Goal: Find specific page/section: Find specific page/section

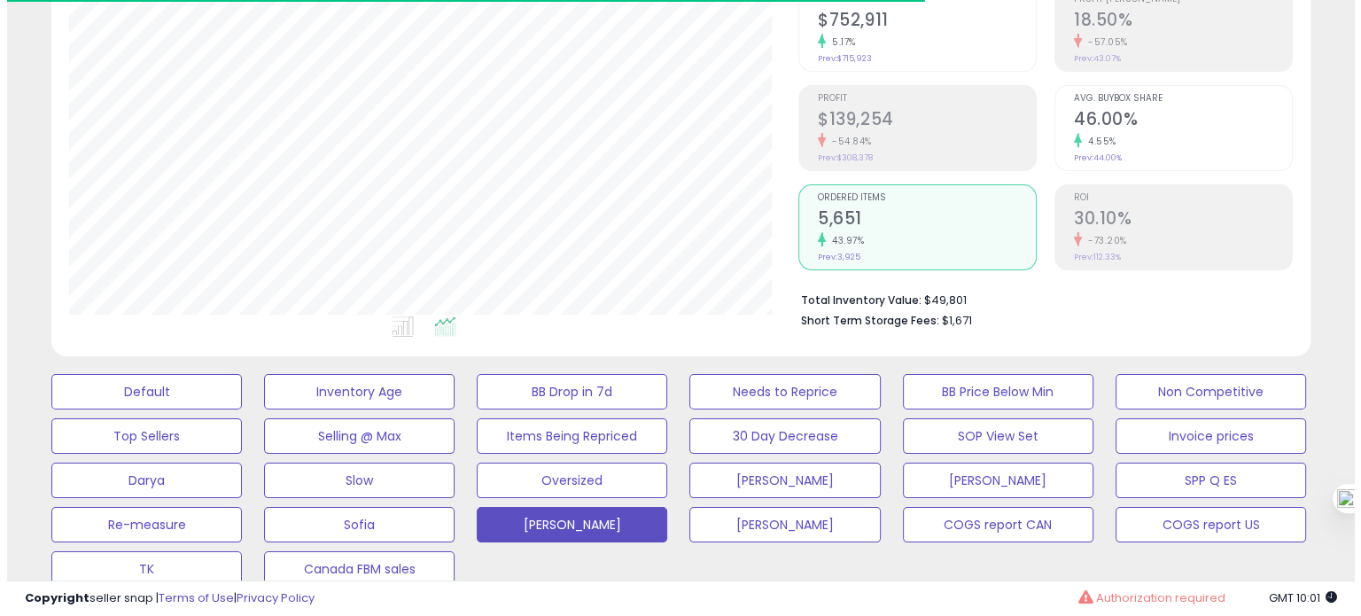
scroll to position [156, 0]
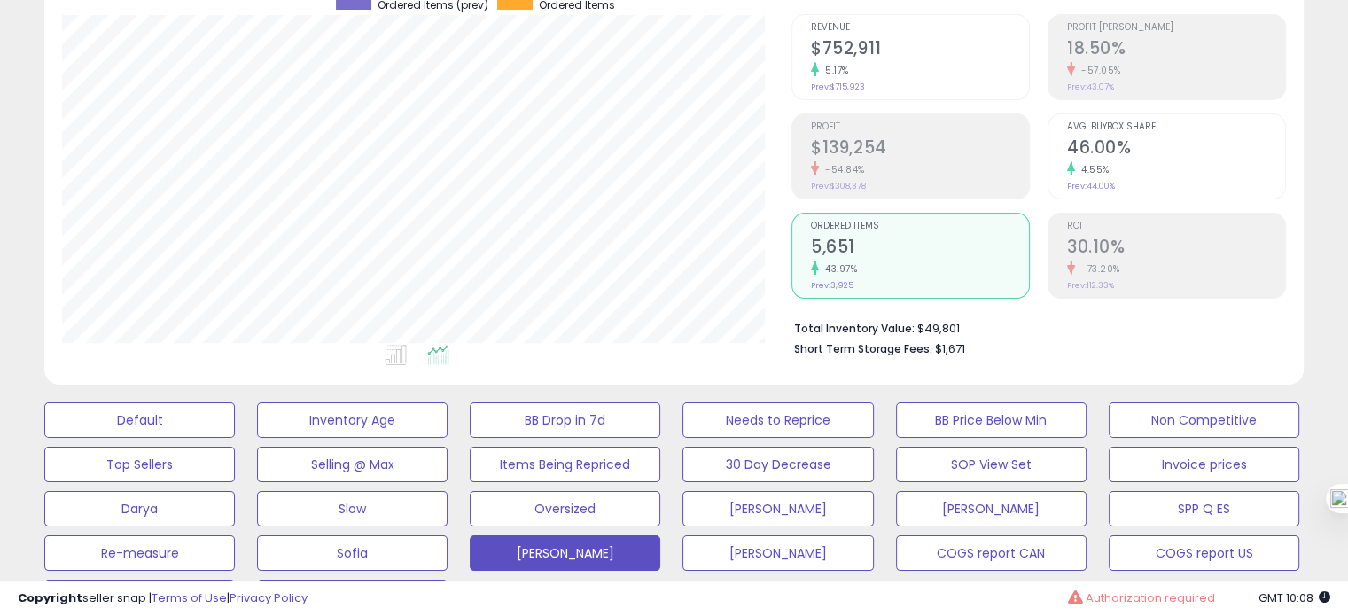
click at [1096, 163] on small "4.55%" at bounding box center [1092, 169] width 35 height 13
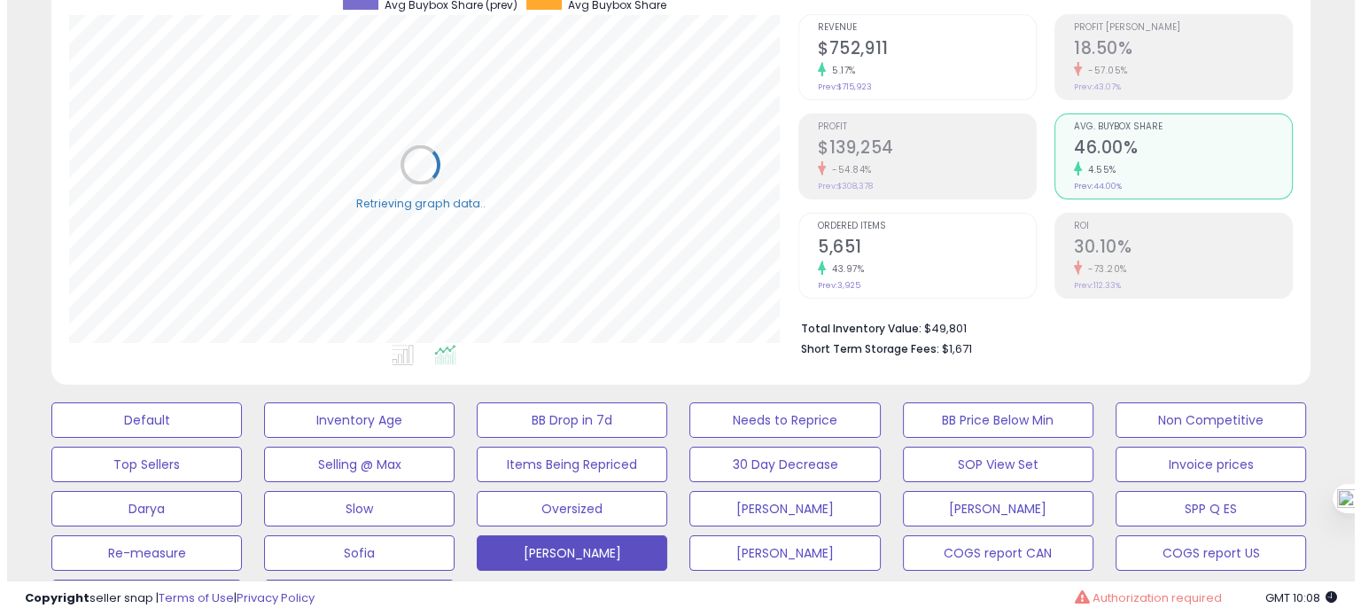
scroll to position [885781, 885415]
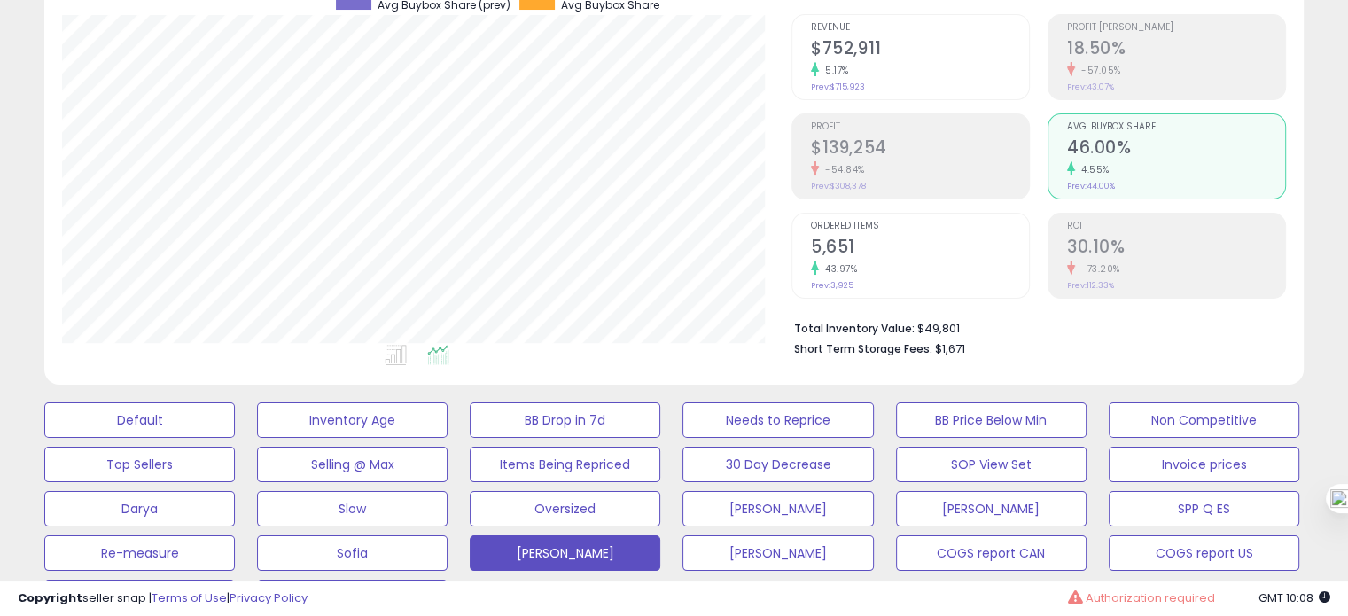
click at [904, 243] on h2 "5,651" at bounding box center [920, 249] width 218 height 24
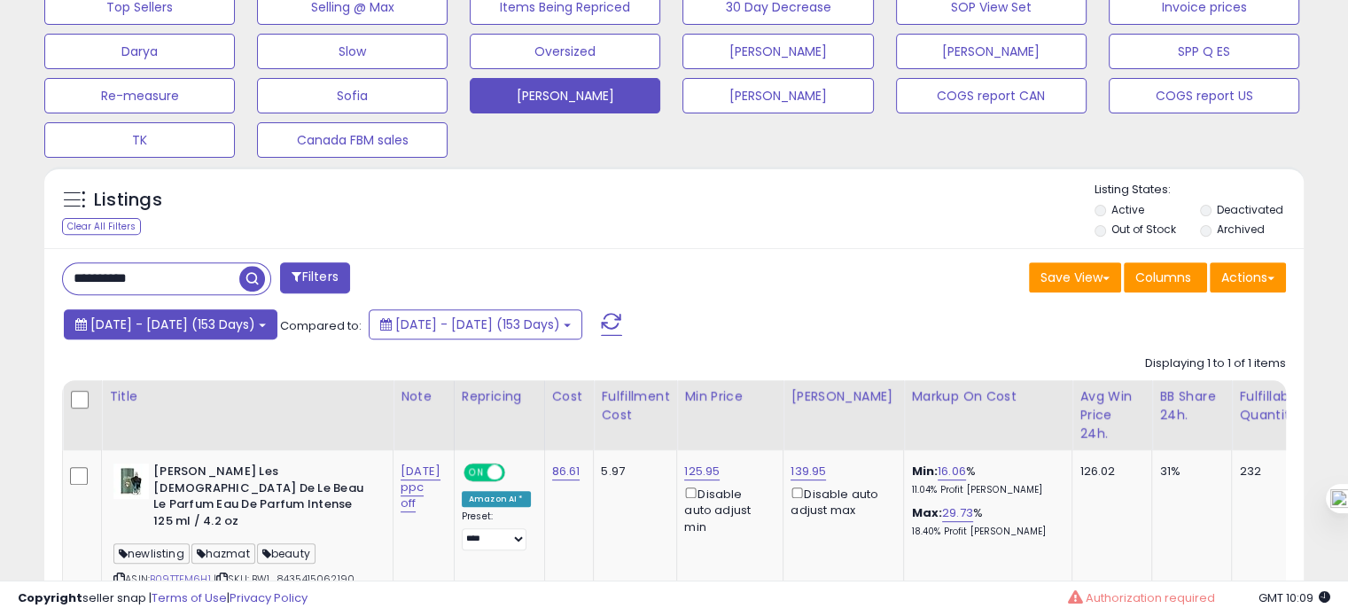
scroll to position [649, 0]
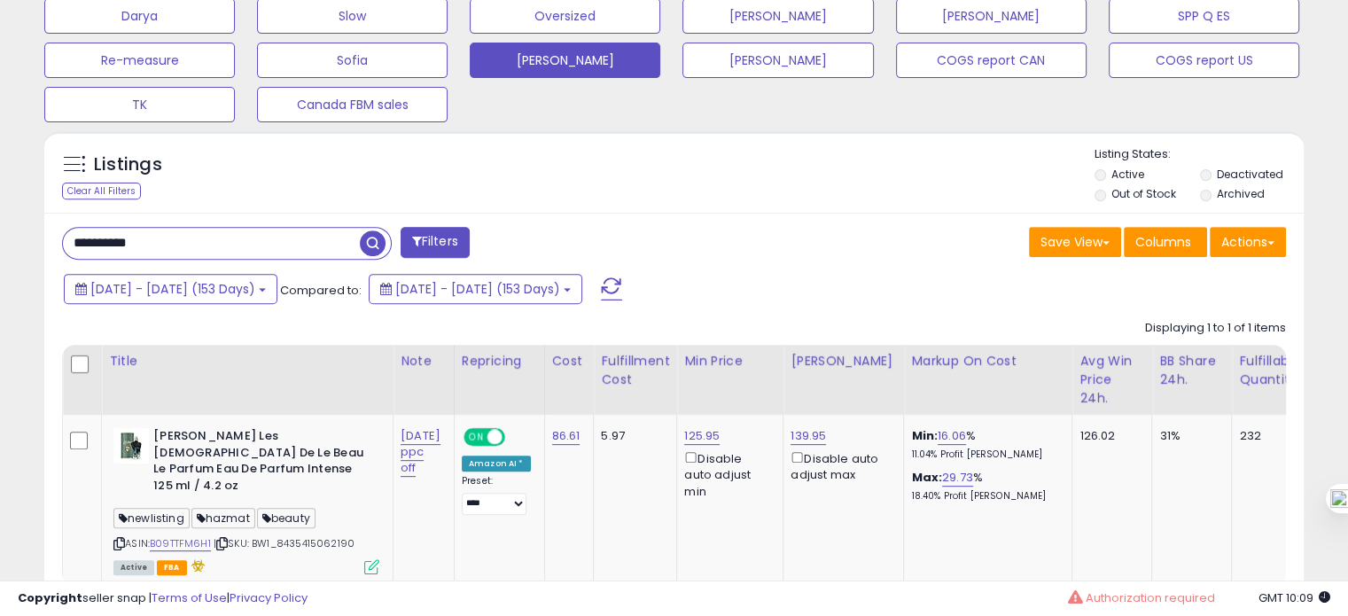
click at [160, 251] on input "**********" at bounding box center [211, 243] width 297 height 31
paste input "text"
click at [160, 251] on input "**********" at bounding box center [211, 243] width 297 height 31
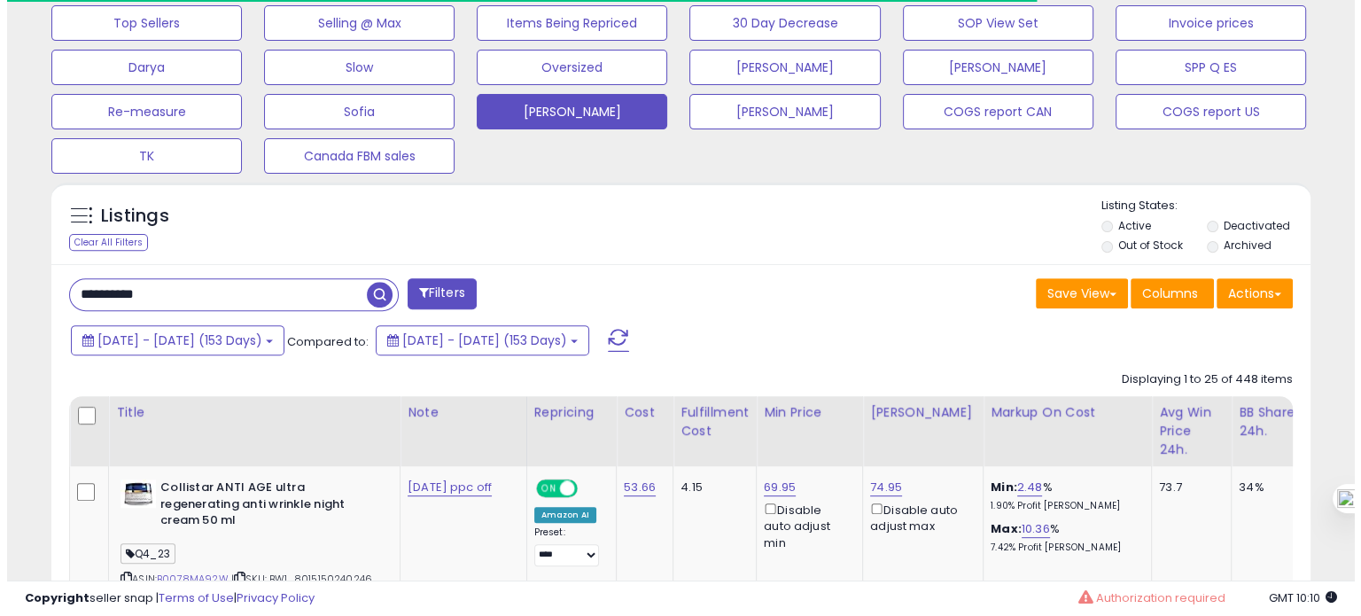
scroll to position [362, 728]
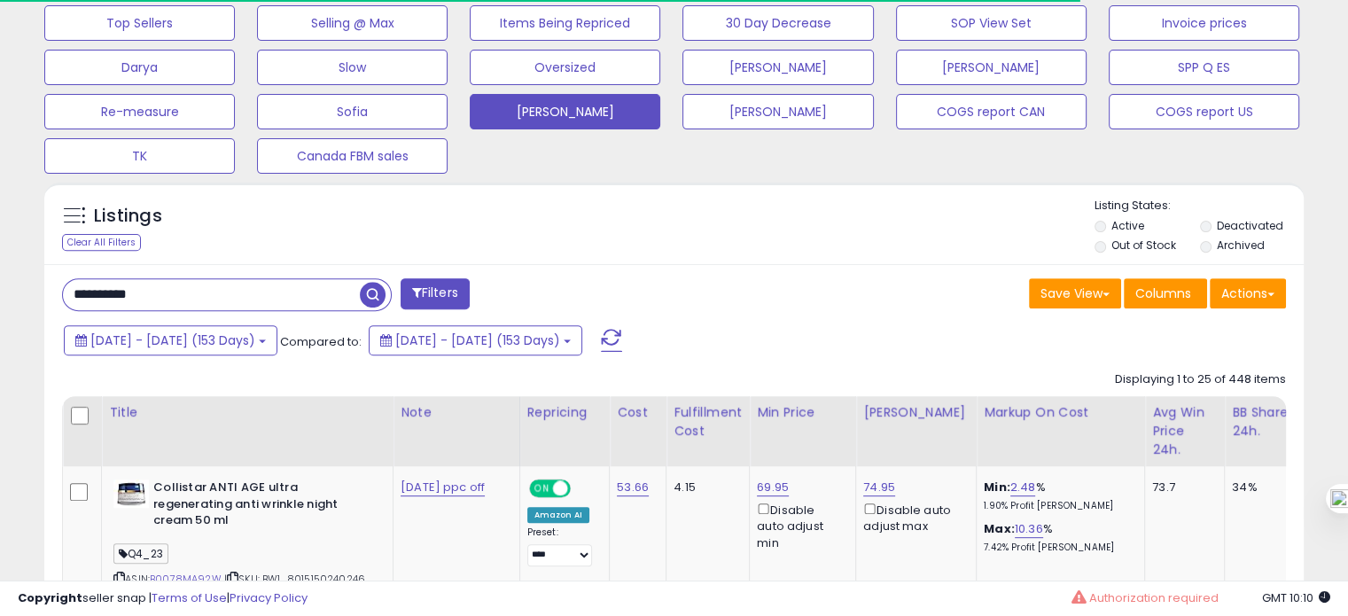
click at [144, 302] on input "**********" at bounding box center [211, 294] width 297 height 31
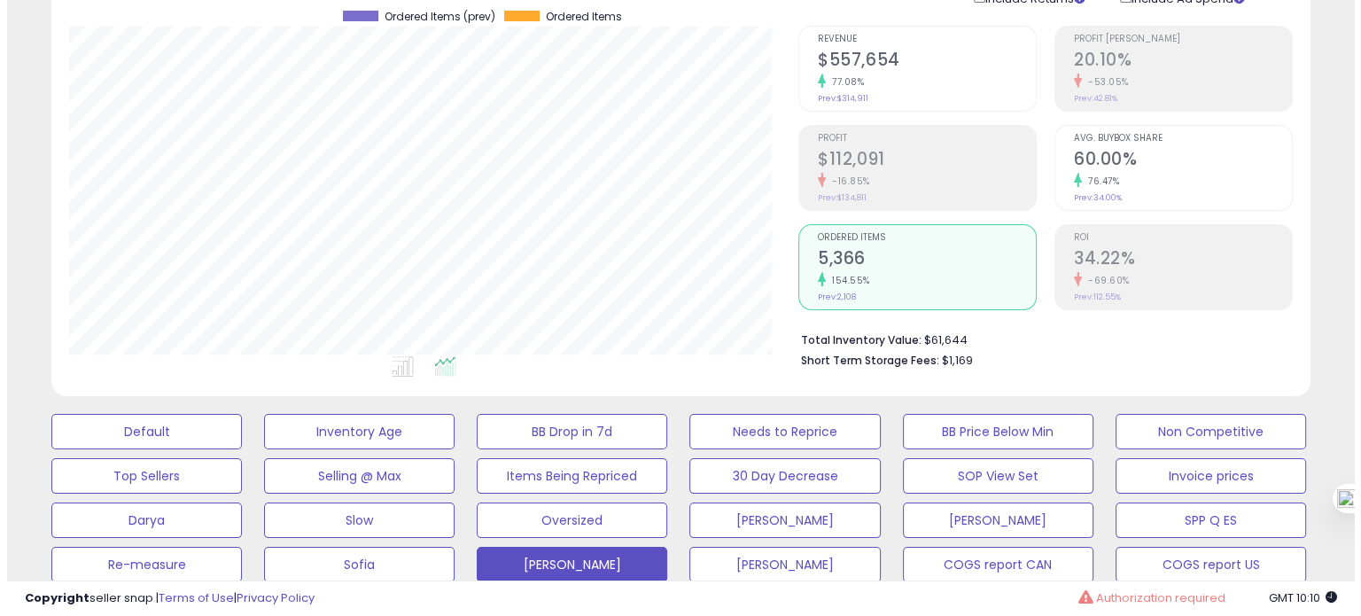
scroll to position [142, 0]
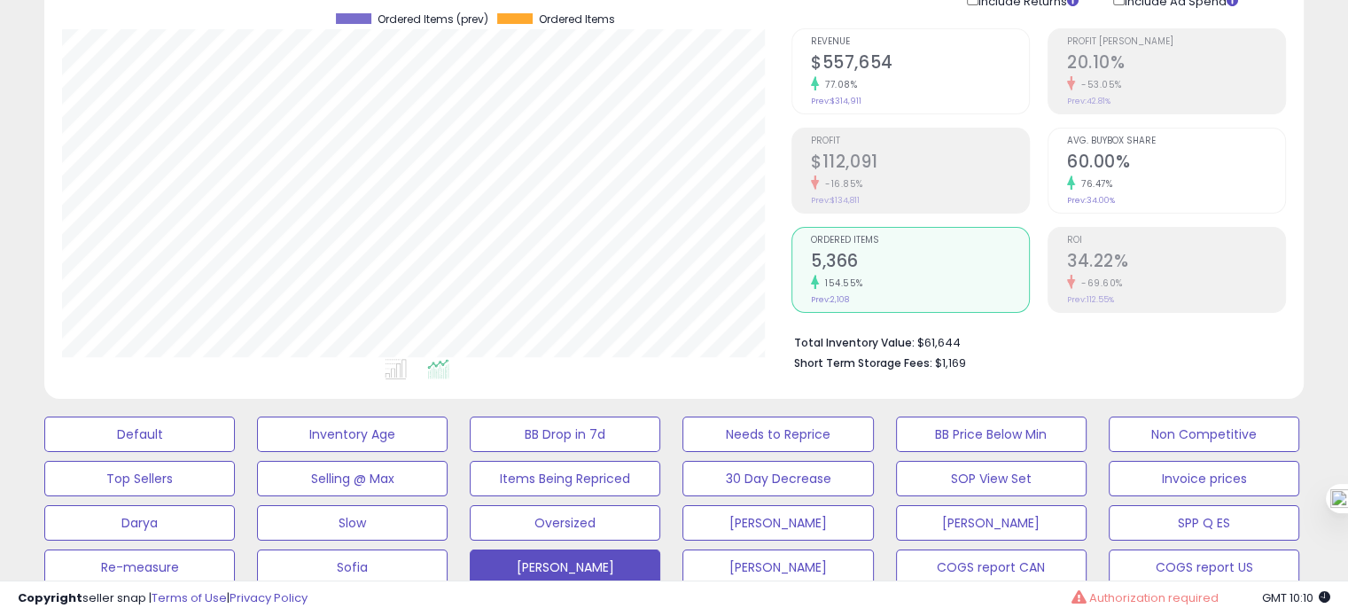
click at [1134, 155] on h2 "60.00%" at bounding box center [1176, 164] width 218 height 24
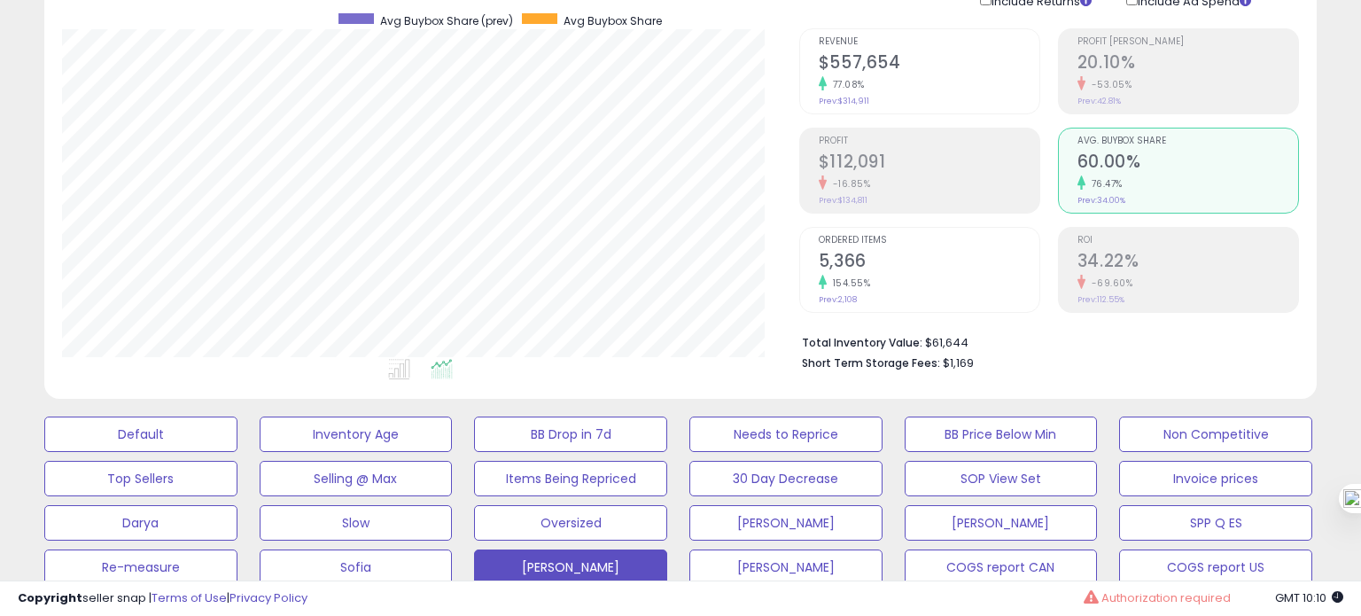
scroll to position [885781, 885415]
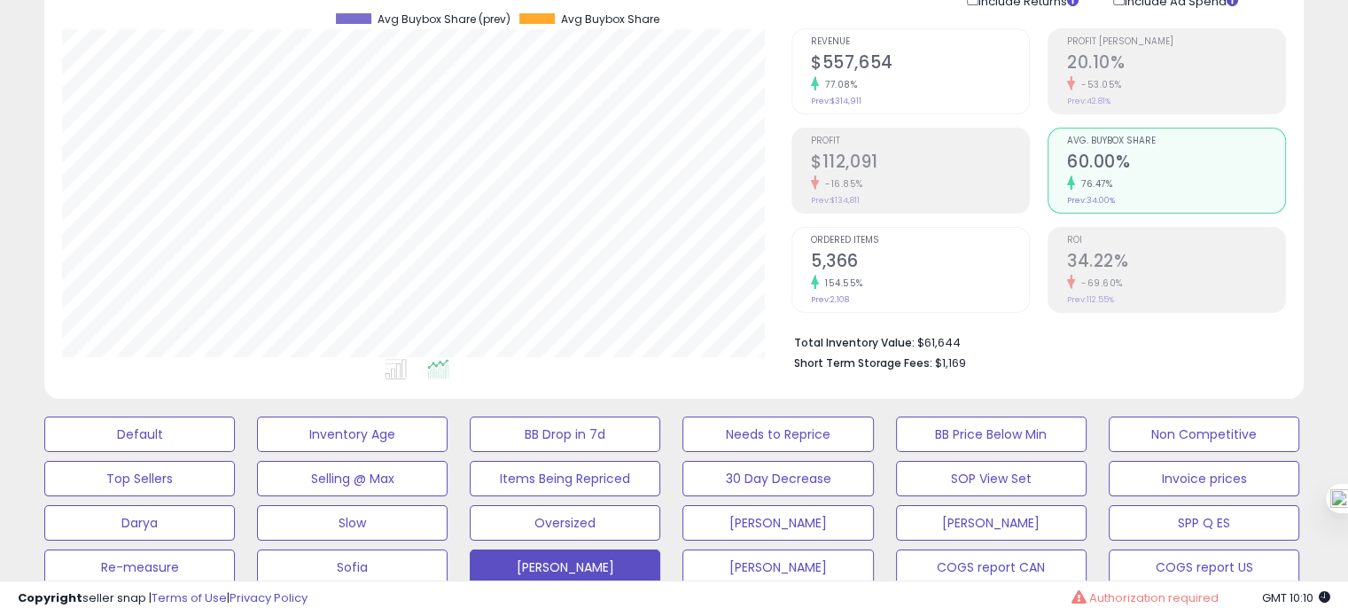
click at [894, 267] on h2 "5,366" at bounding box center [920, 263] width 218 height 24
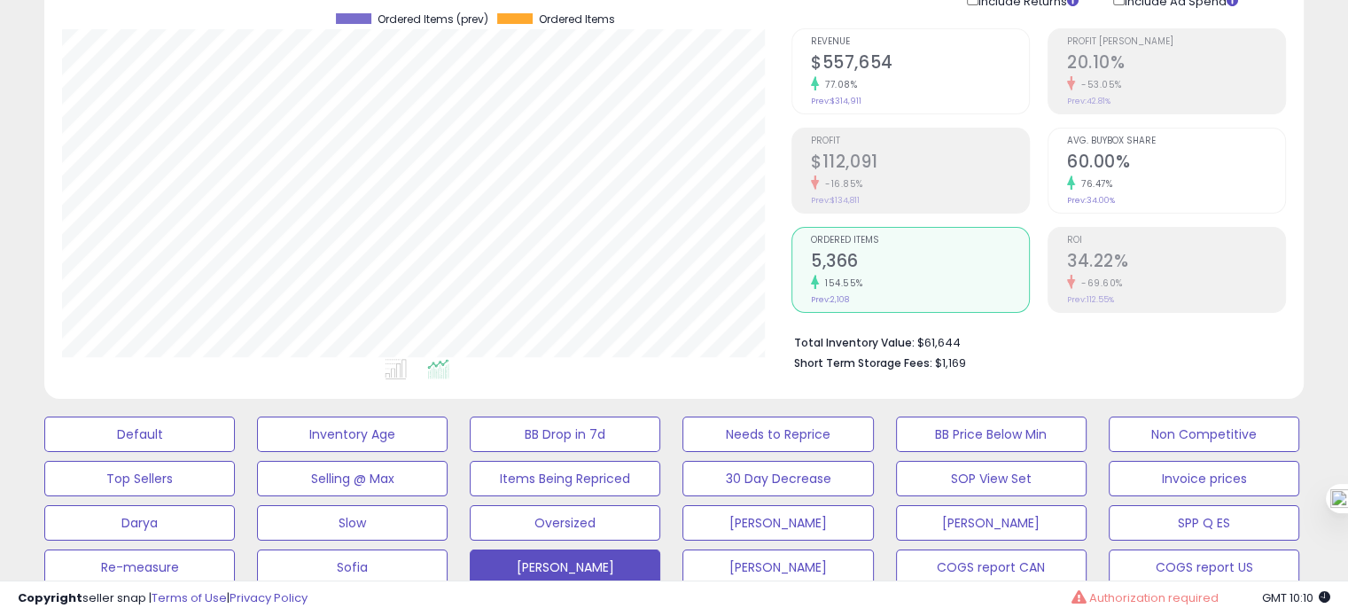
click at [1091, 169] on h2 "60.00%" at bounding box center [1176, 164] width 218 height 24
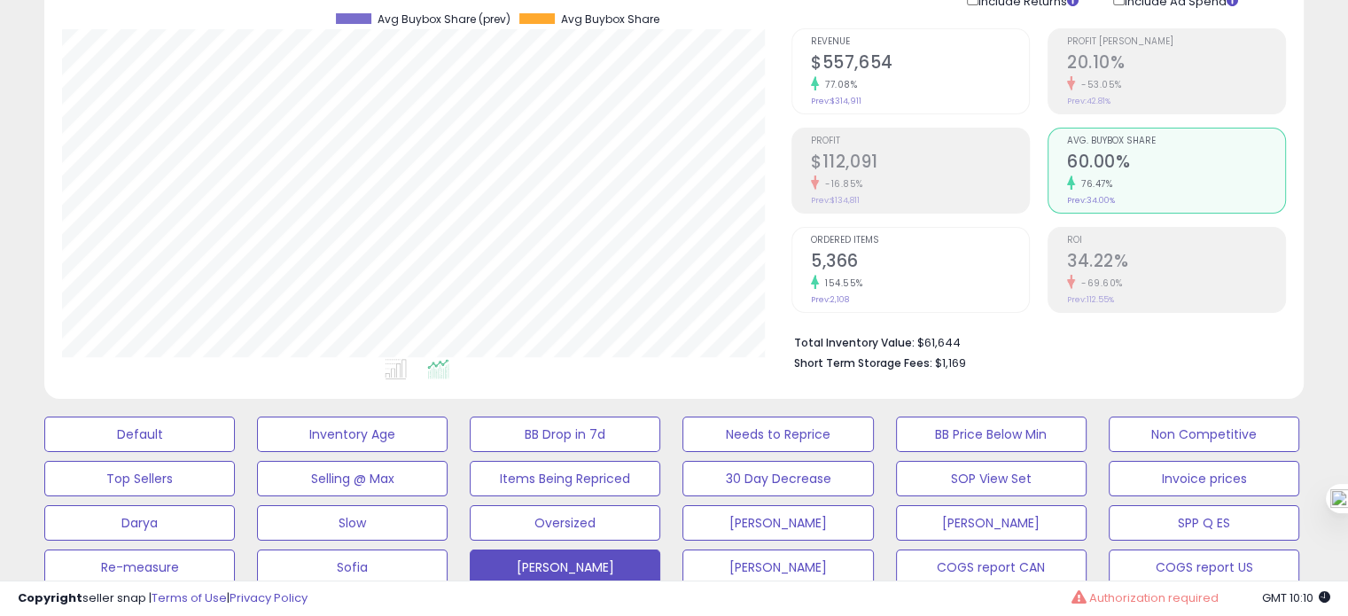
click at [904, 254] on h2 "5,366" at bounding box center [920, 263] width 218 height 24
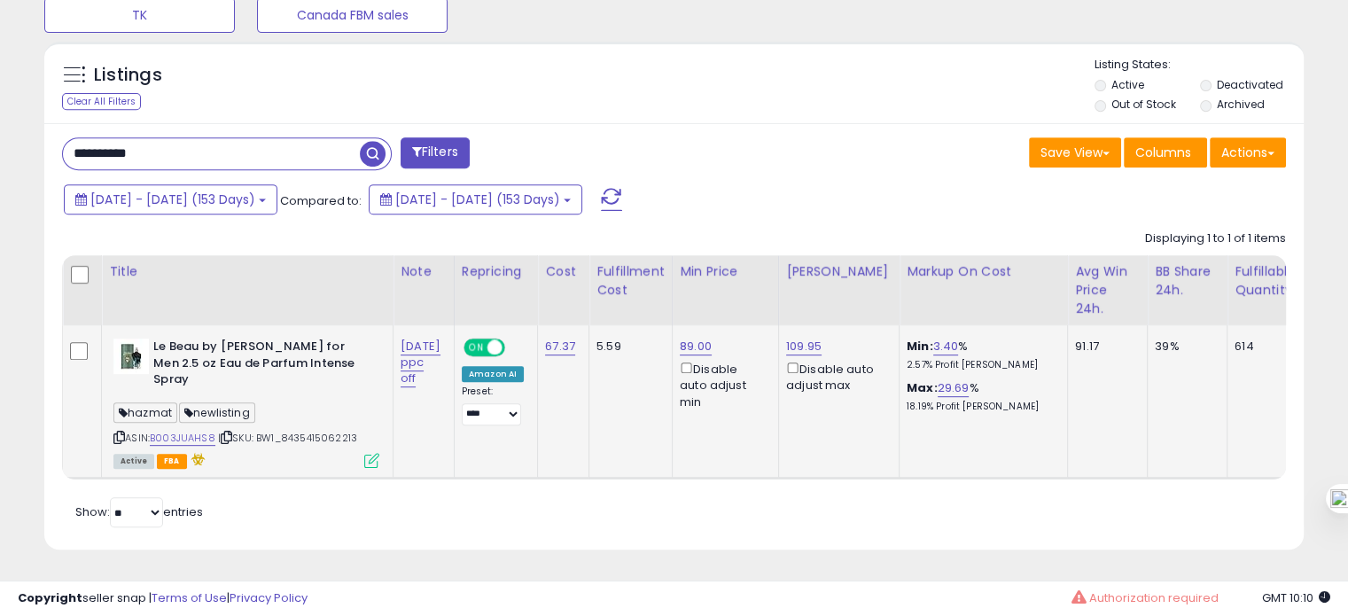
scroll to position [751, 0]
click at [206, 431] on link "B003JUAHS8" at bounding box center [183, 438] width 66 height 15
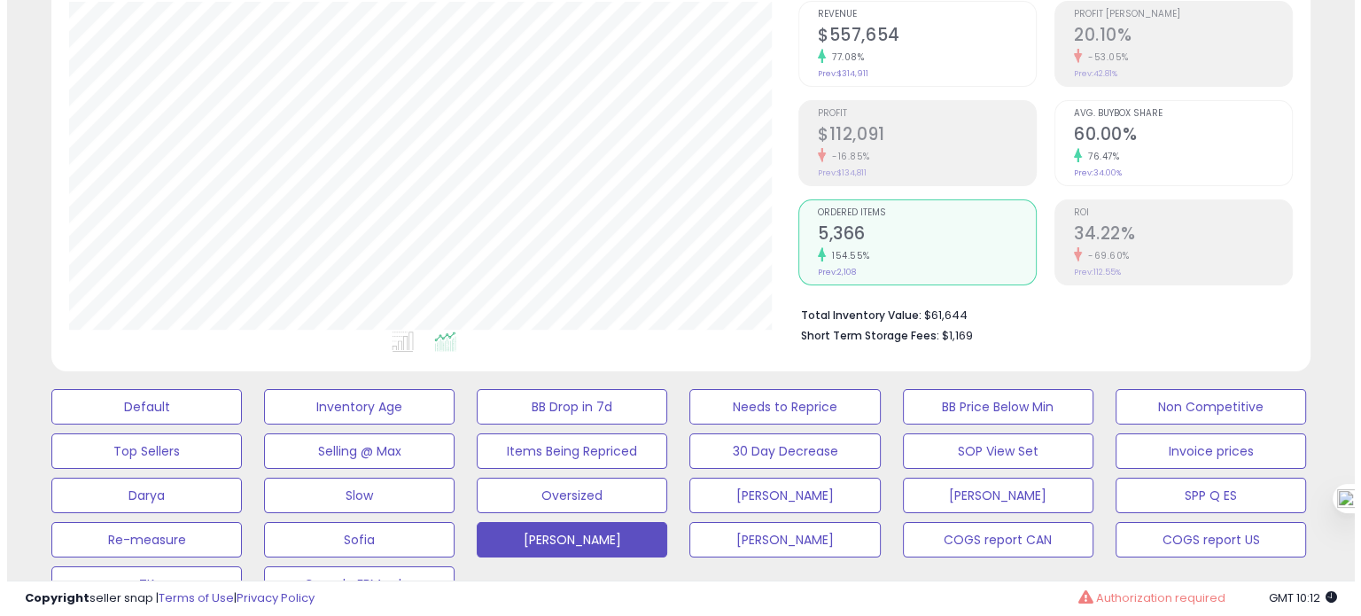
scroll to position [168, 0]
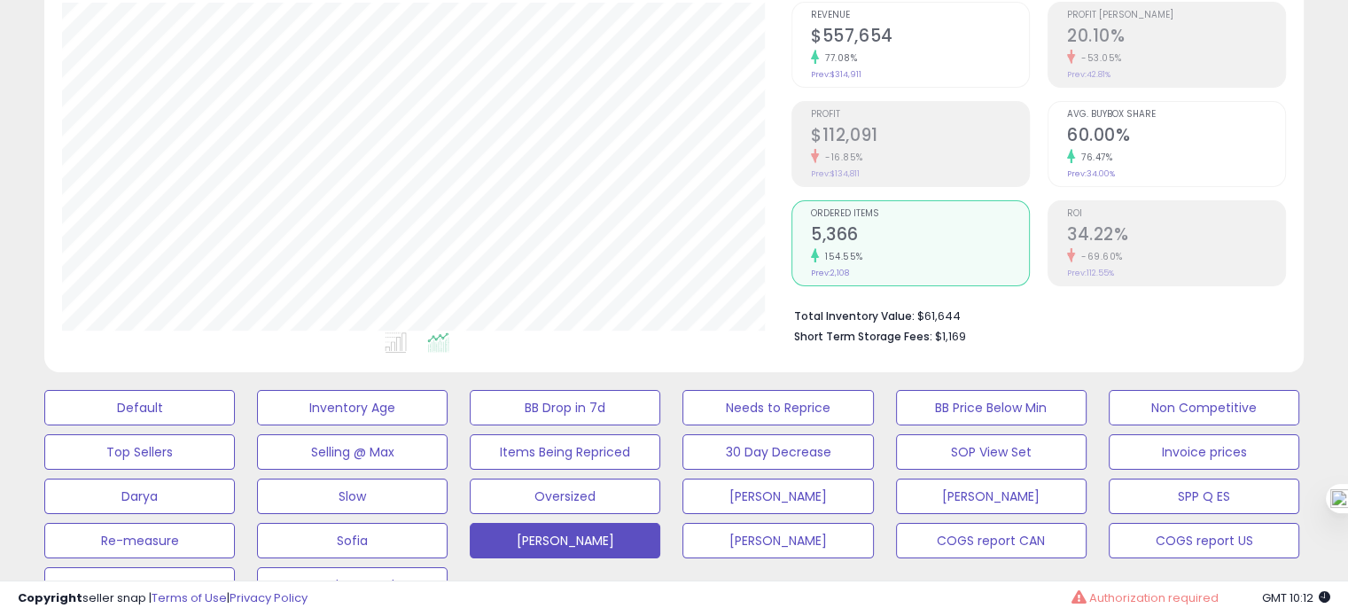
click at [1109, 130] on h2 "60.00%" at bounding box center [1176, 137] width 218 height 24
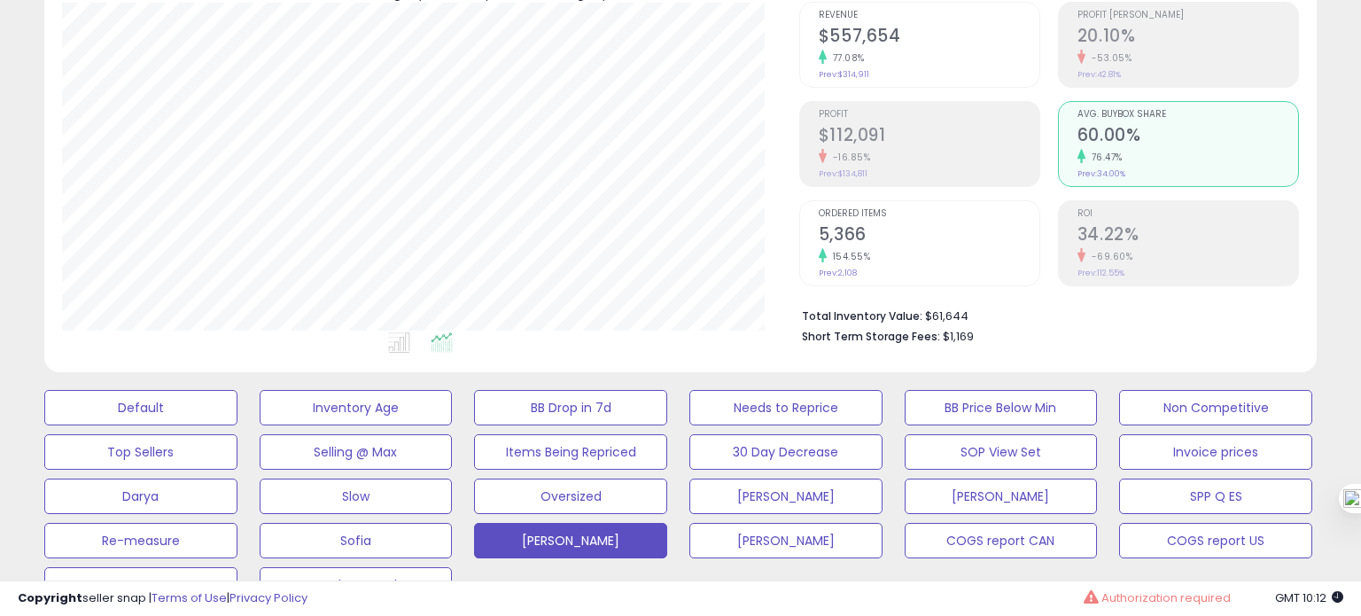
scroll to position [885781, 885415]
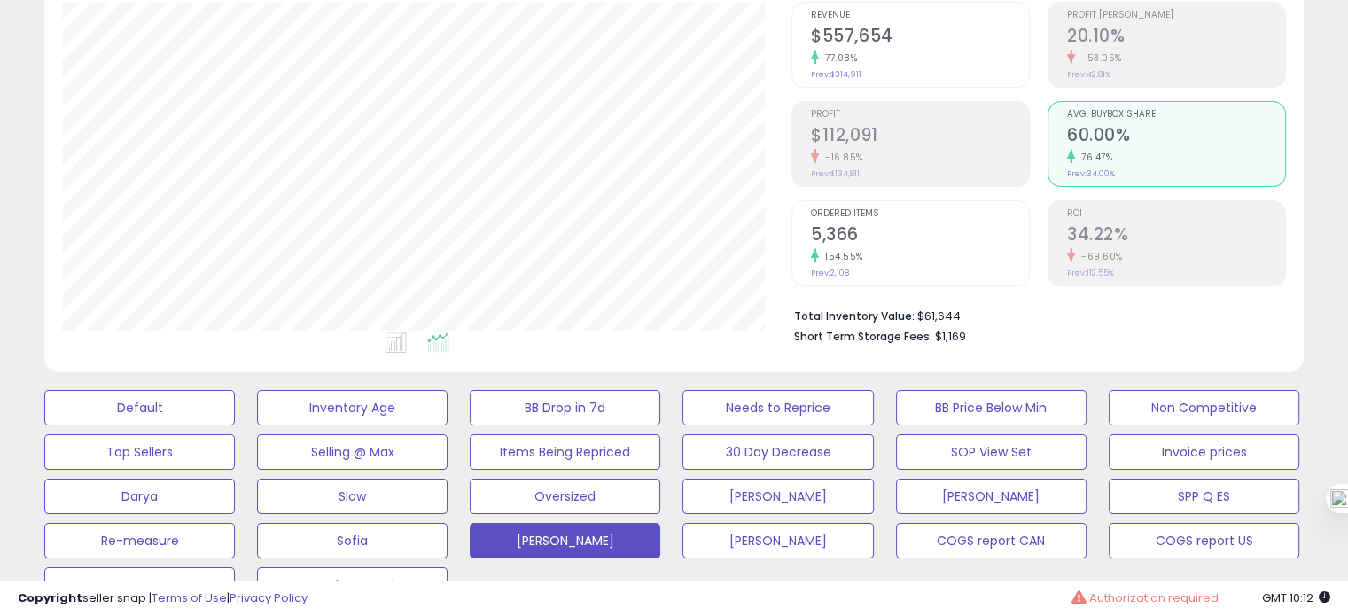
click at [825, 261] on div "154.55%" at bounding box center [920, 256] width 218 height 17
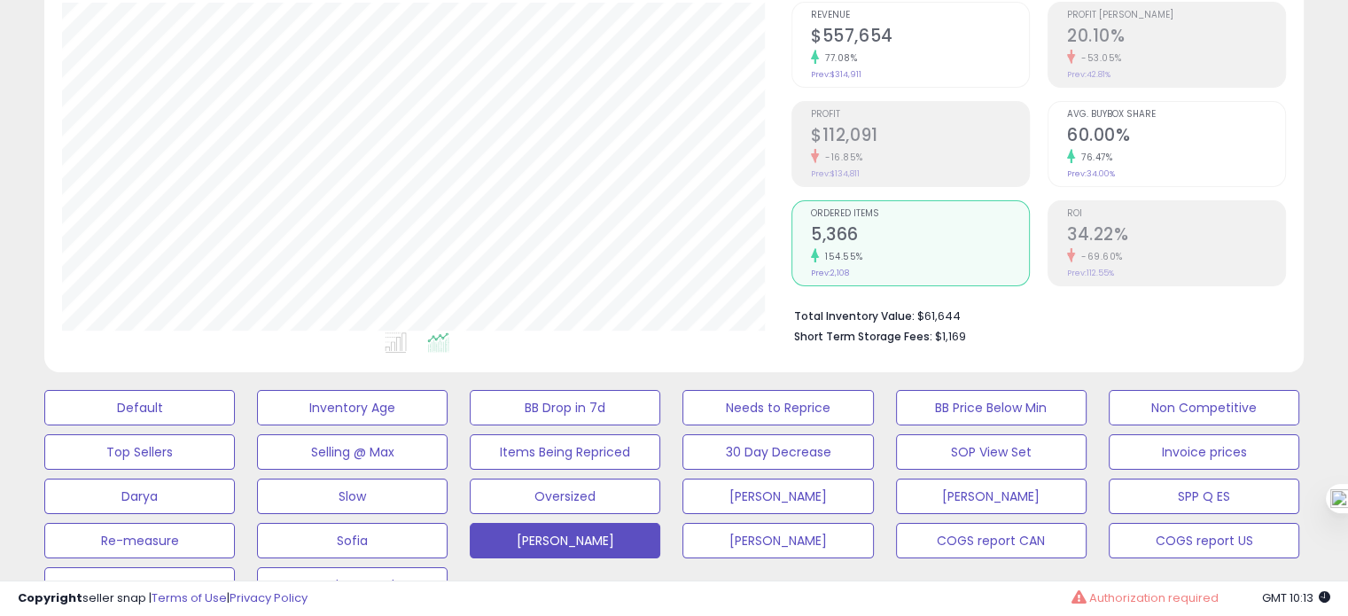
click at [1152, 144] on h2 "60.00%" at bounding box center [1176, 137] width 218 height 24
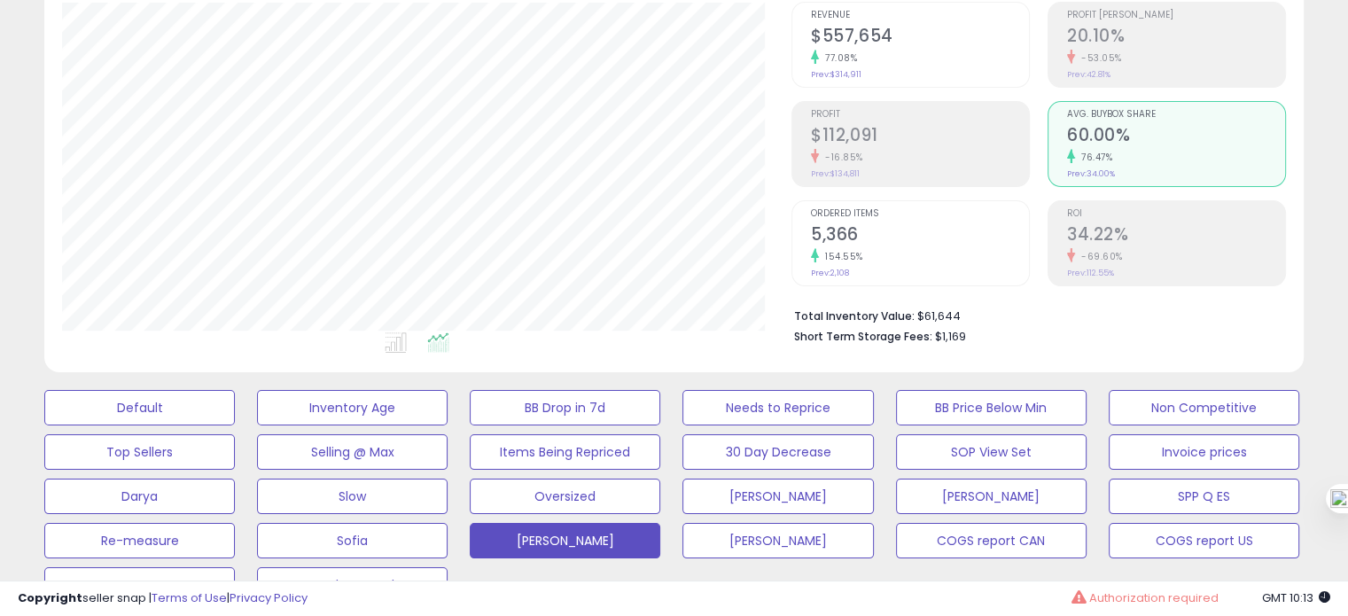
click at [864, 250] on div "154.55%" at bounding box center [920, 256] width 218 height 17
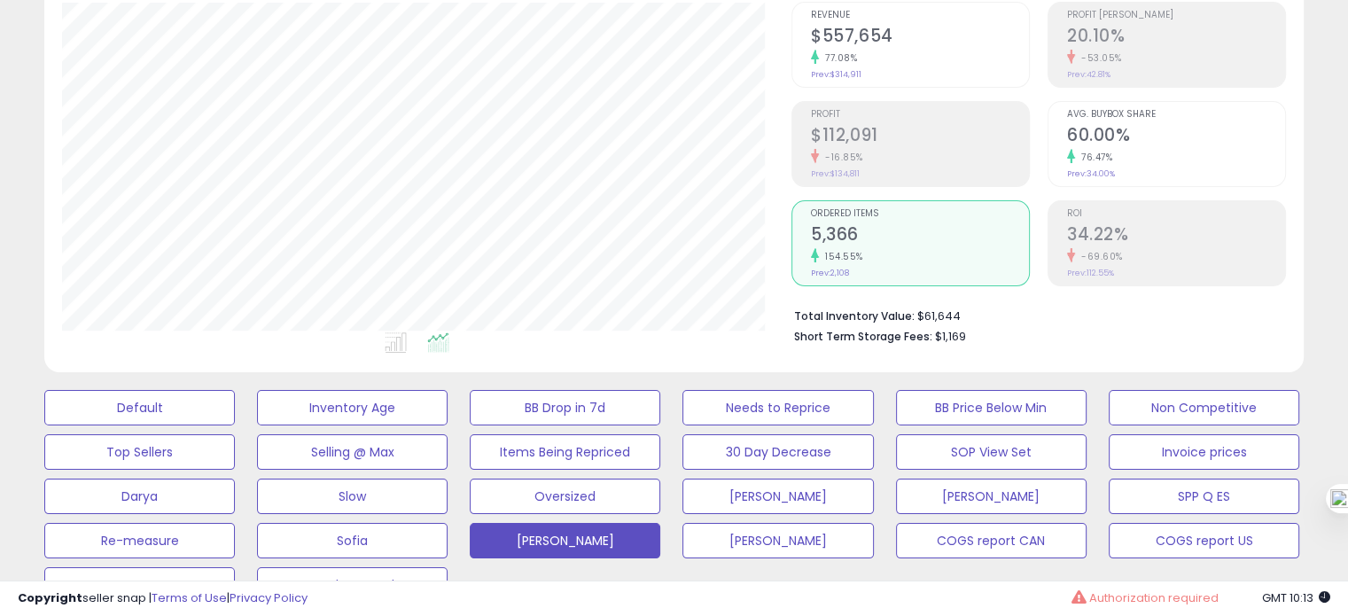
click at [1100, 136] on h2 "60.00%" at bounding box center [1176, 137] width 218 height 24
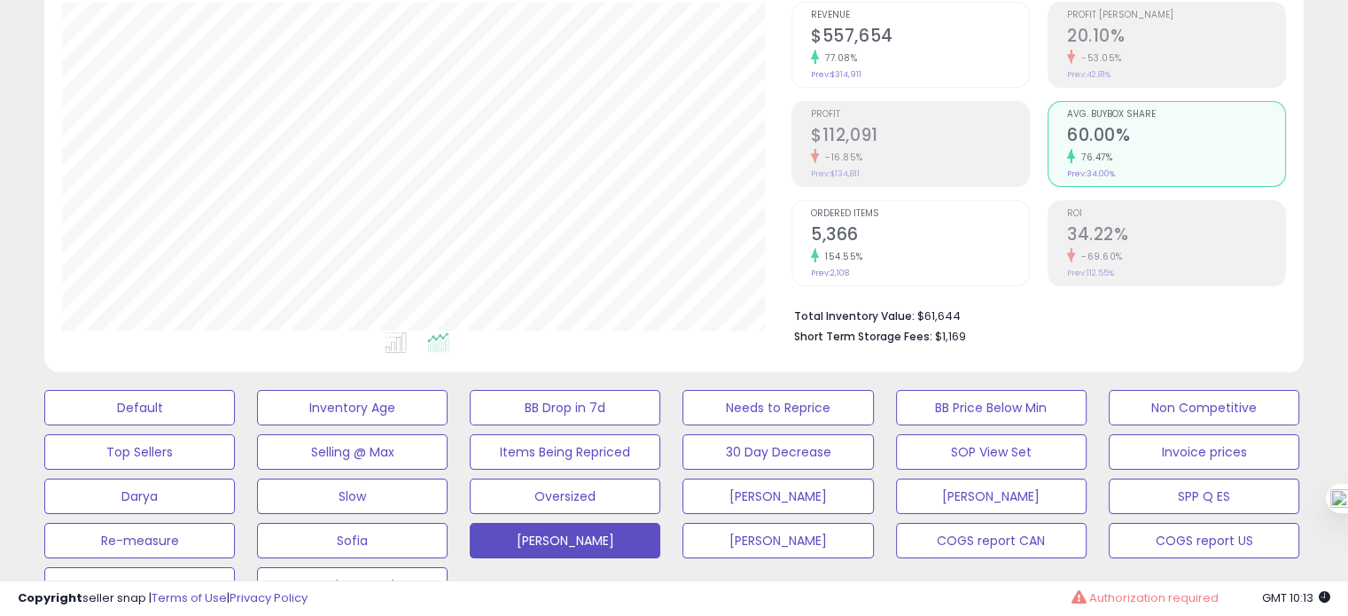
click at [911, 242] on h2 "5,366" at bounding box center [920, 236] width 218 height 24
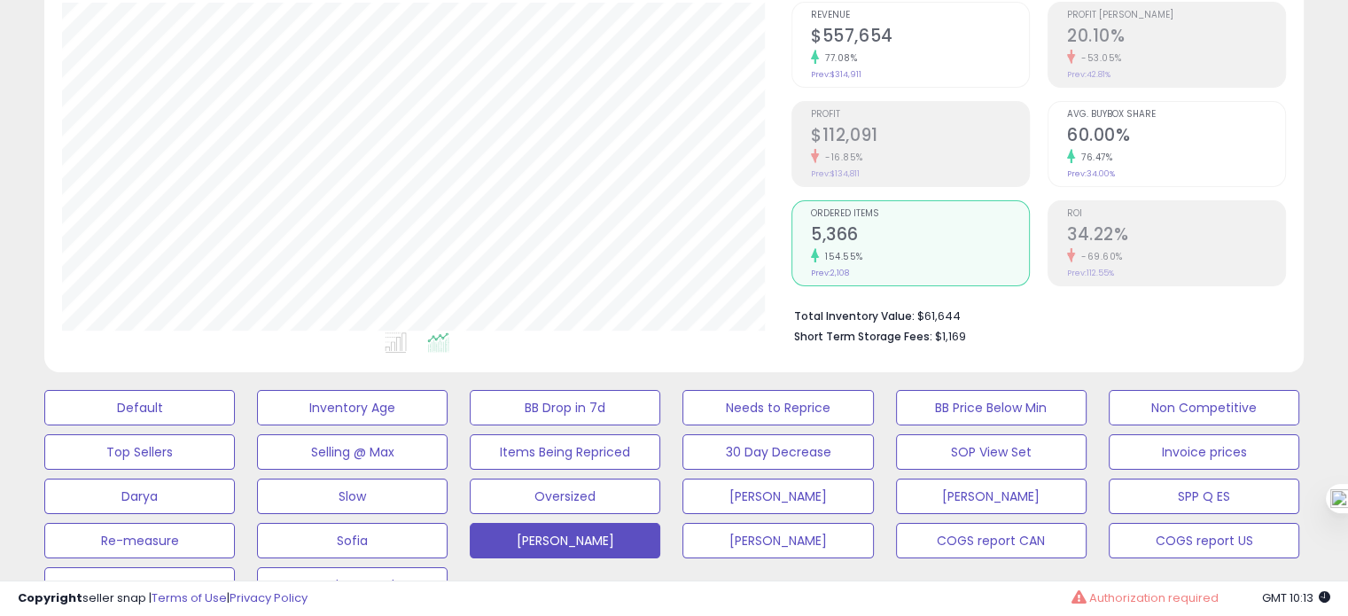
click at [1065, 152] on li "Avg. Buybox Share 60.00% 76.47% Prev: 34.00%" at bounding box center [1166, 144] width 238 height 86
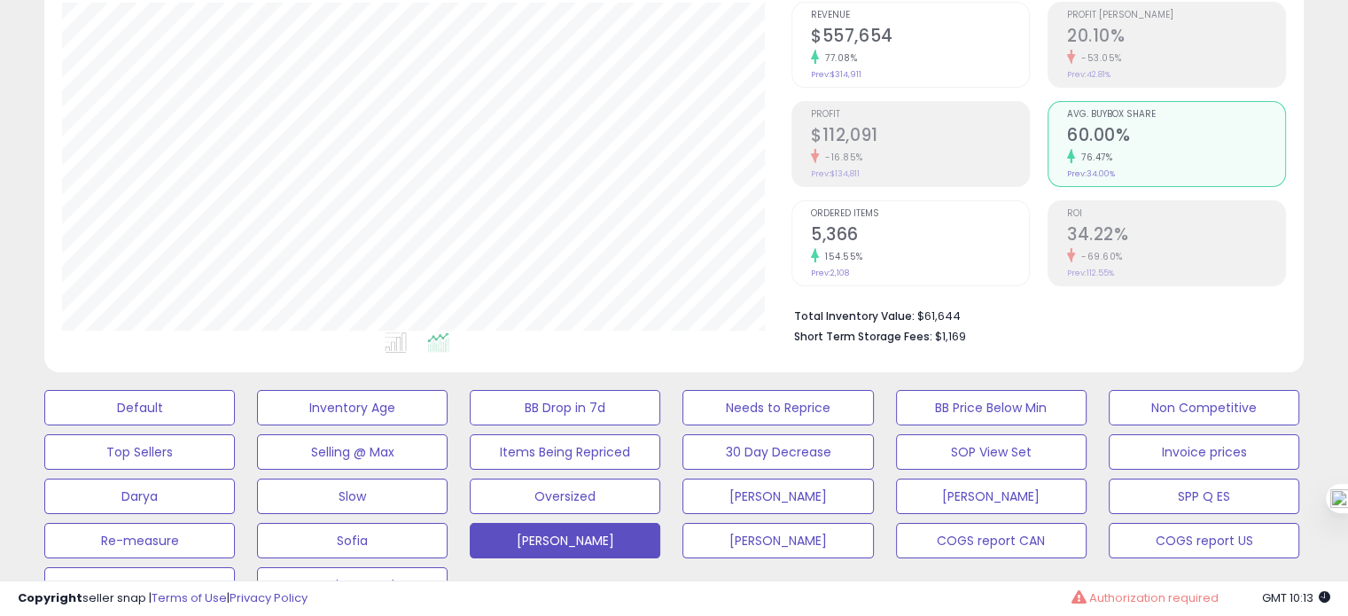
click at [884, 265] on div "Ordered Items 5,366 154.55% Prev: 2,108" at bounding box center [920, 241] width 218 height 80
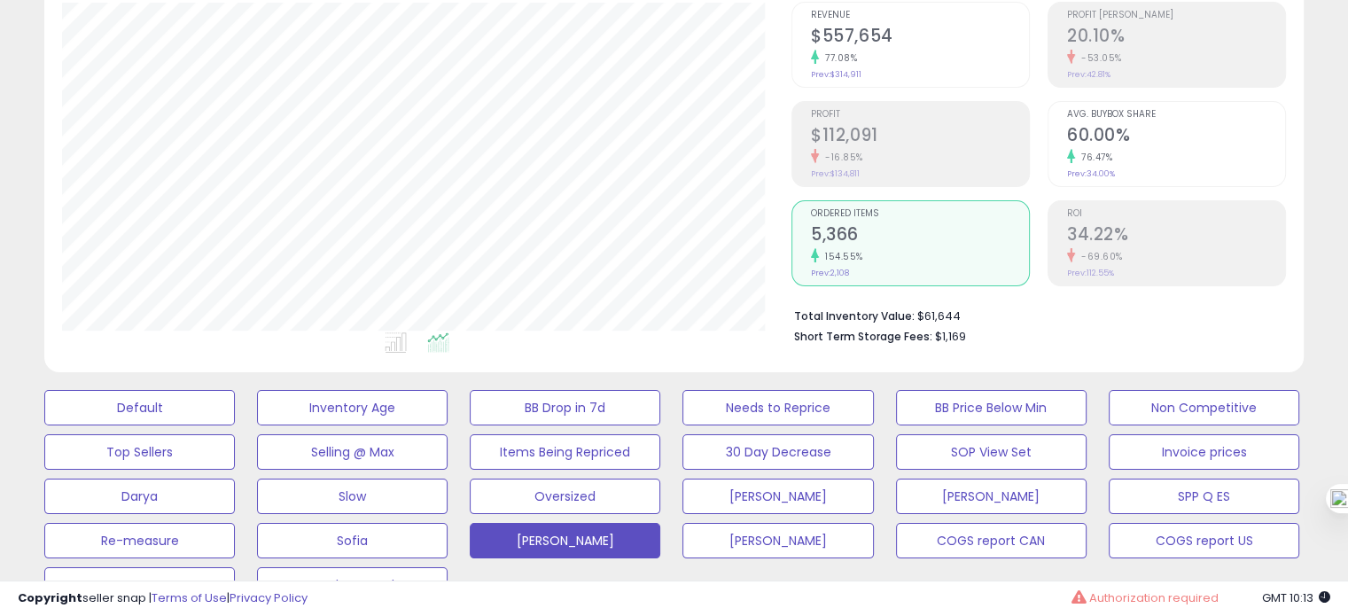
click at [1119, 134] on h2 "60.00%" at bounding box center [1176, 137] width 218 height 24
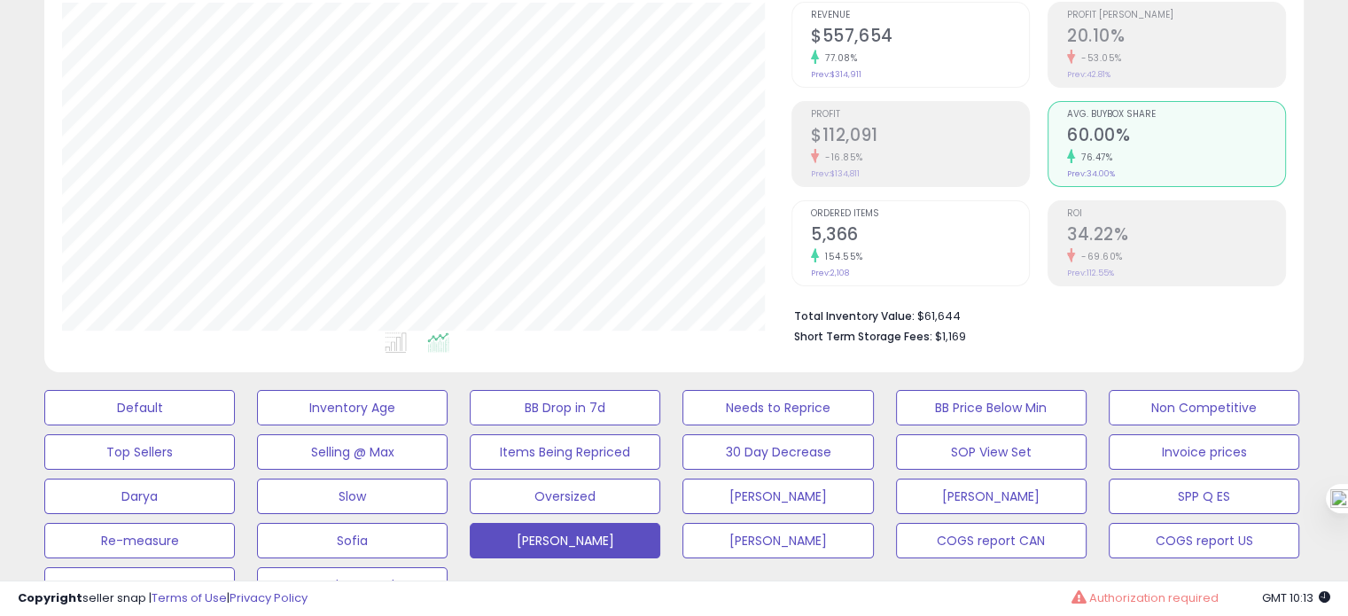
click at [936, 237] on h2 "5,366" at bounding box center [920, 236] width 218 height 24
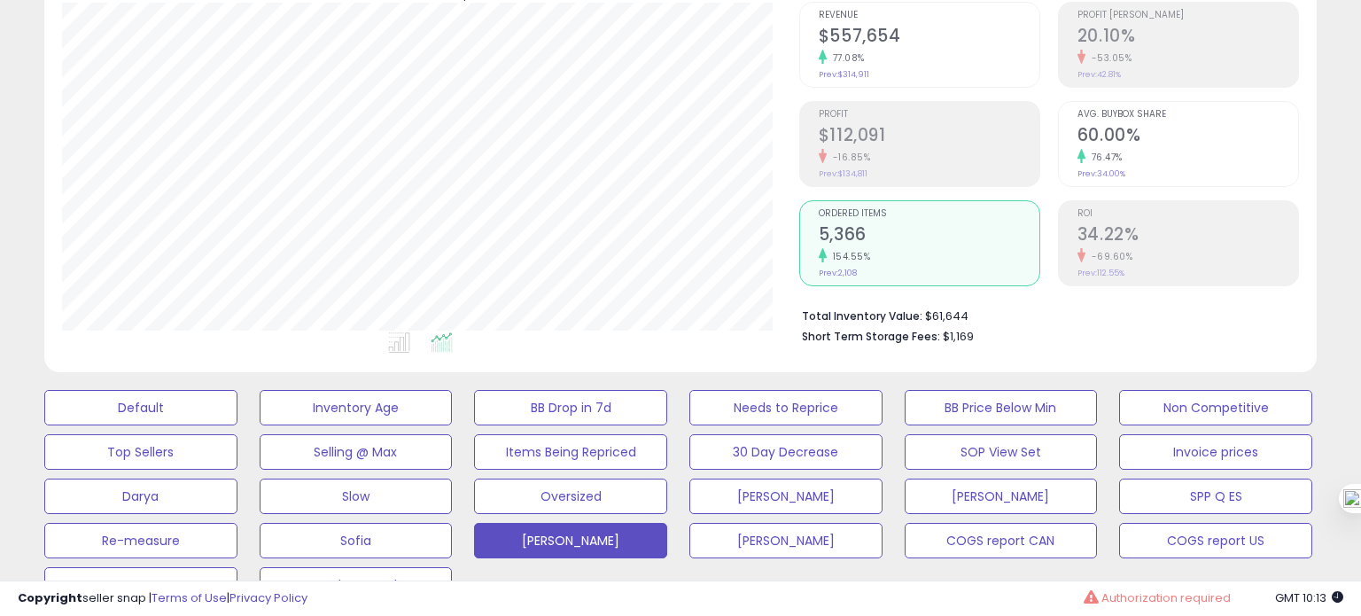
scroll to position [0, 0]
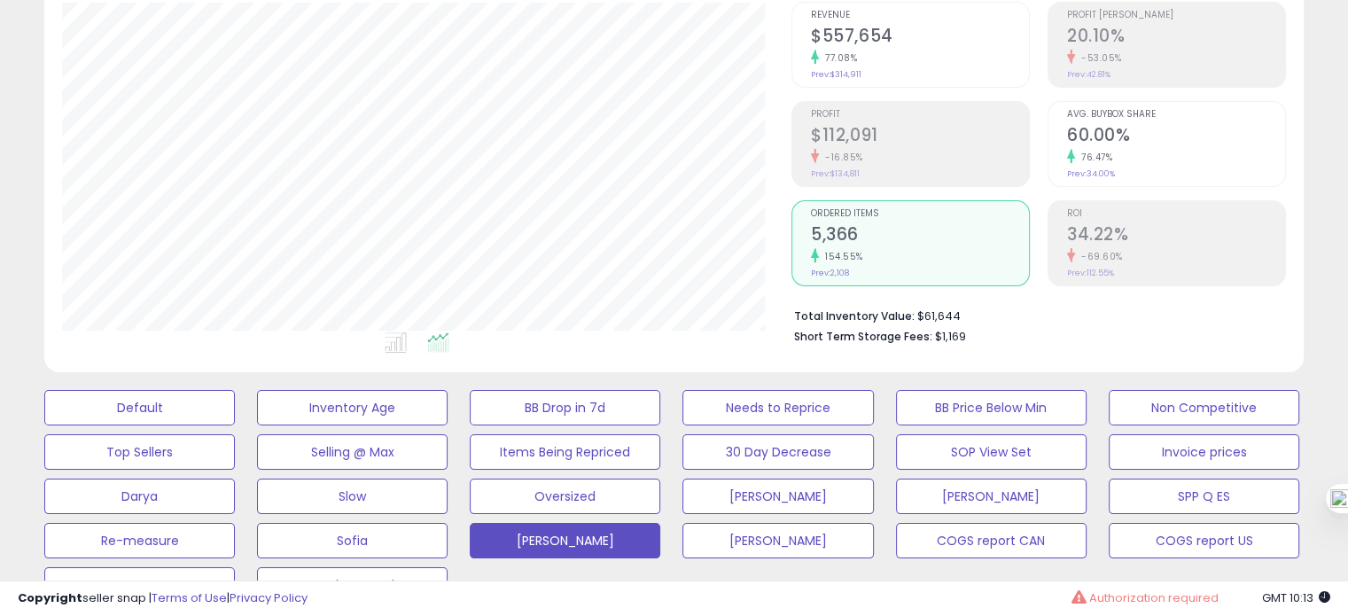
click at [1133, 149] on div "76.47%" at bounding box center [1176, 157] width 218 height 17
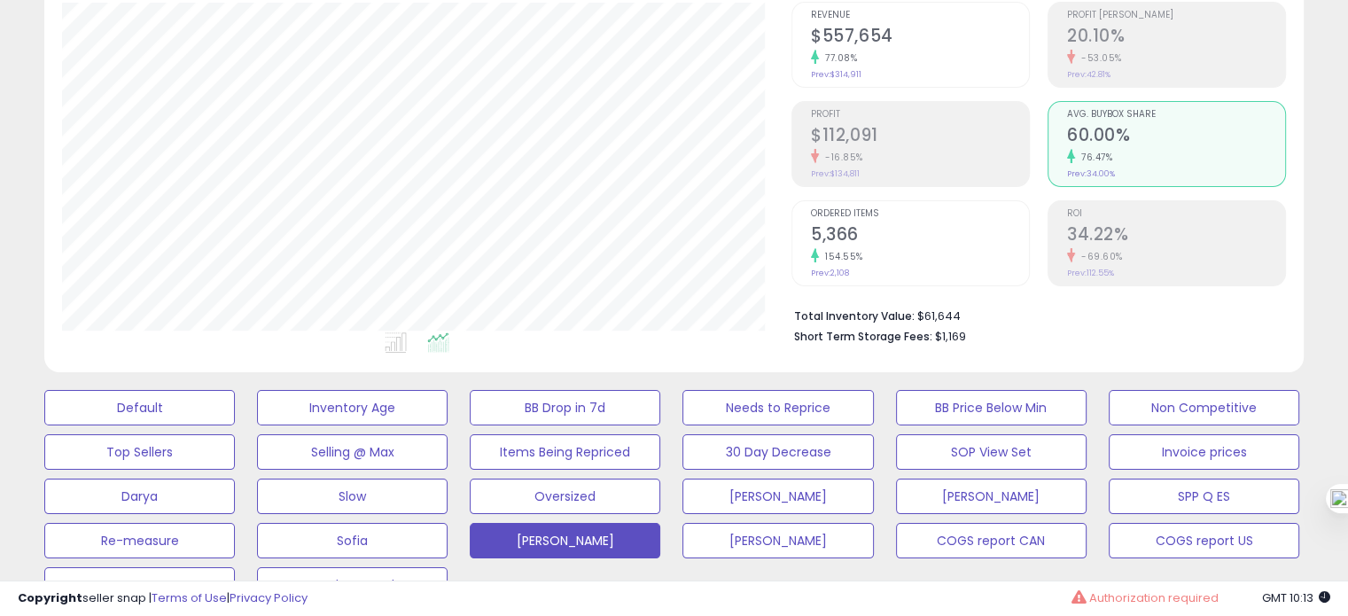
click at [926, 224] on h2 "5,366" at bounding box center [920, 236] width 218 height 24
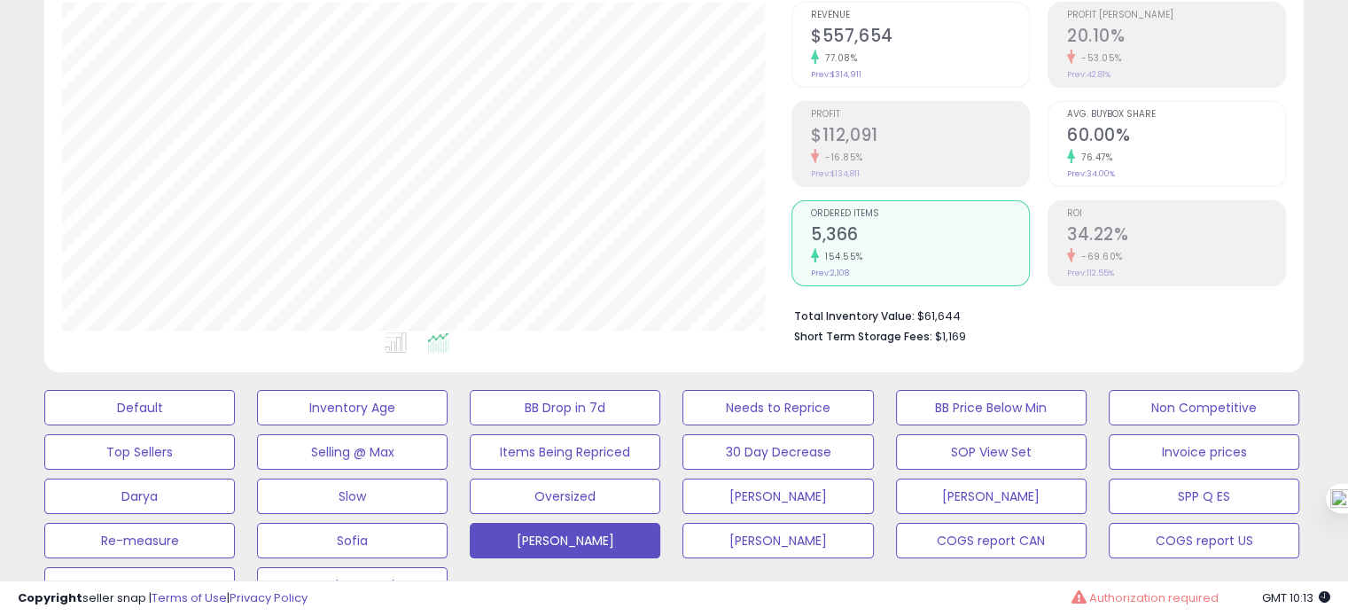
click at [1101, 128] on h2 "60.00%" at bounding box center [1176, 137] width 218 height 24
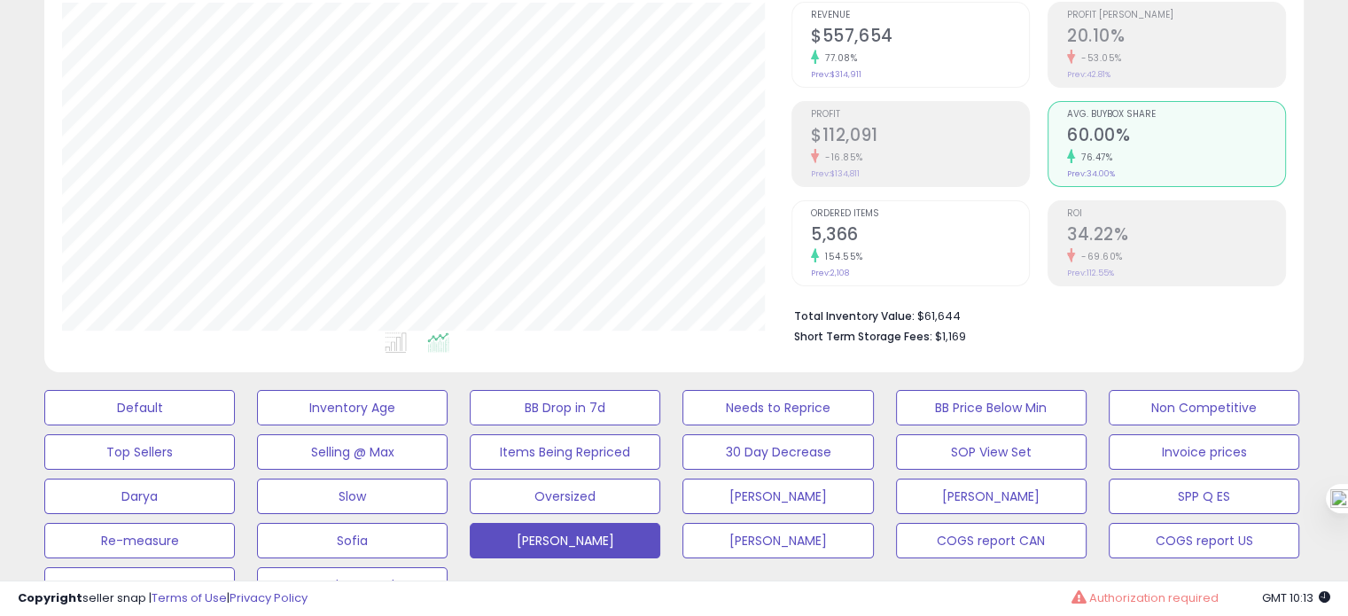
click at [890, 229] on h2 "5,366" at bounding box center [920, 236] width 218 height 24
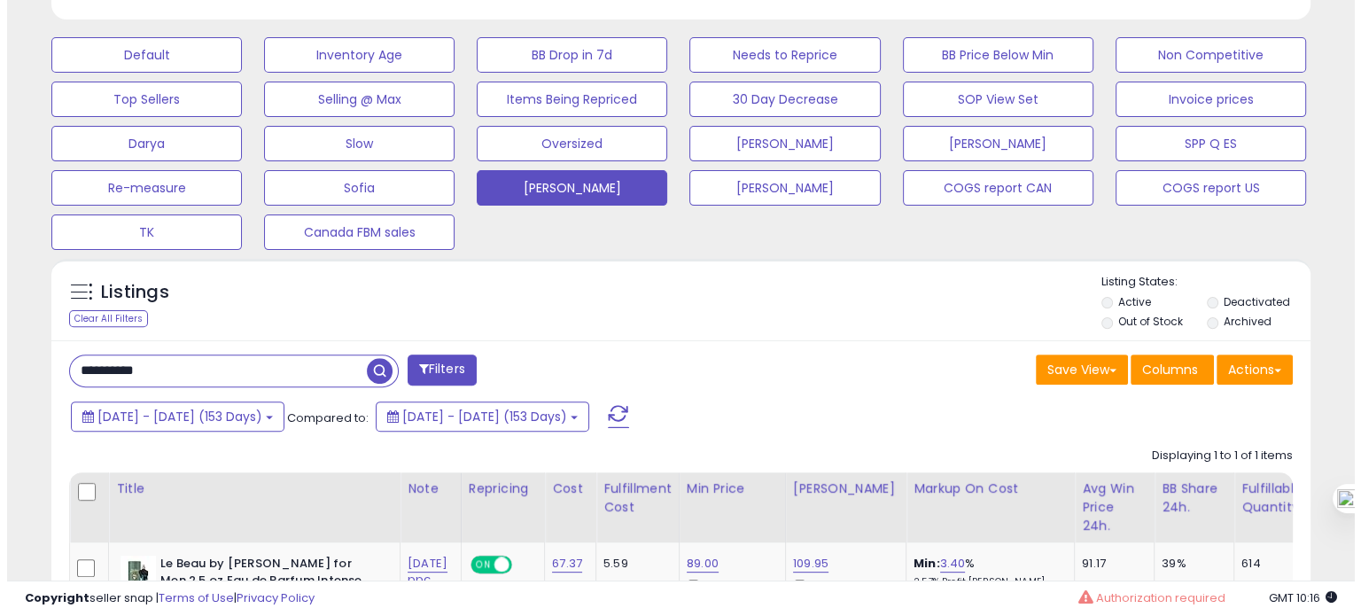
scroll to position [525, 0]
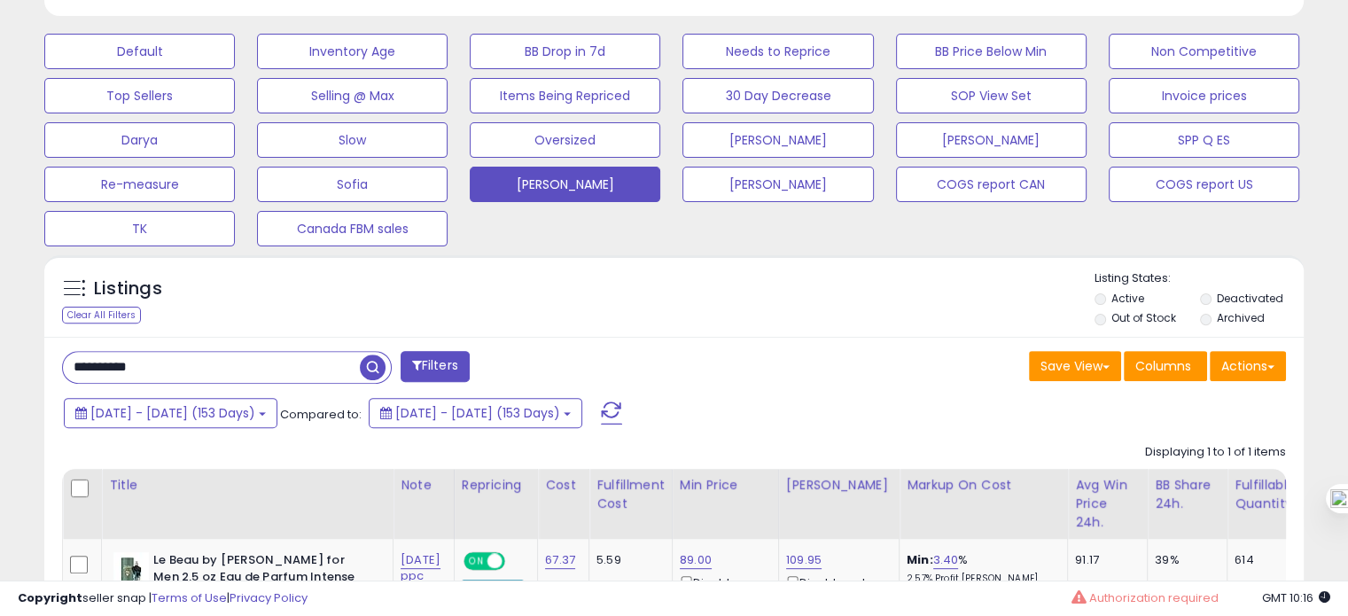
click at [174, 360] on input "**********" at bounding box center [211, 367] width 297 height 31
paste input "text"
type input "**********"
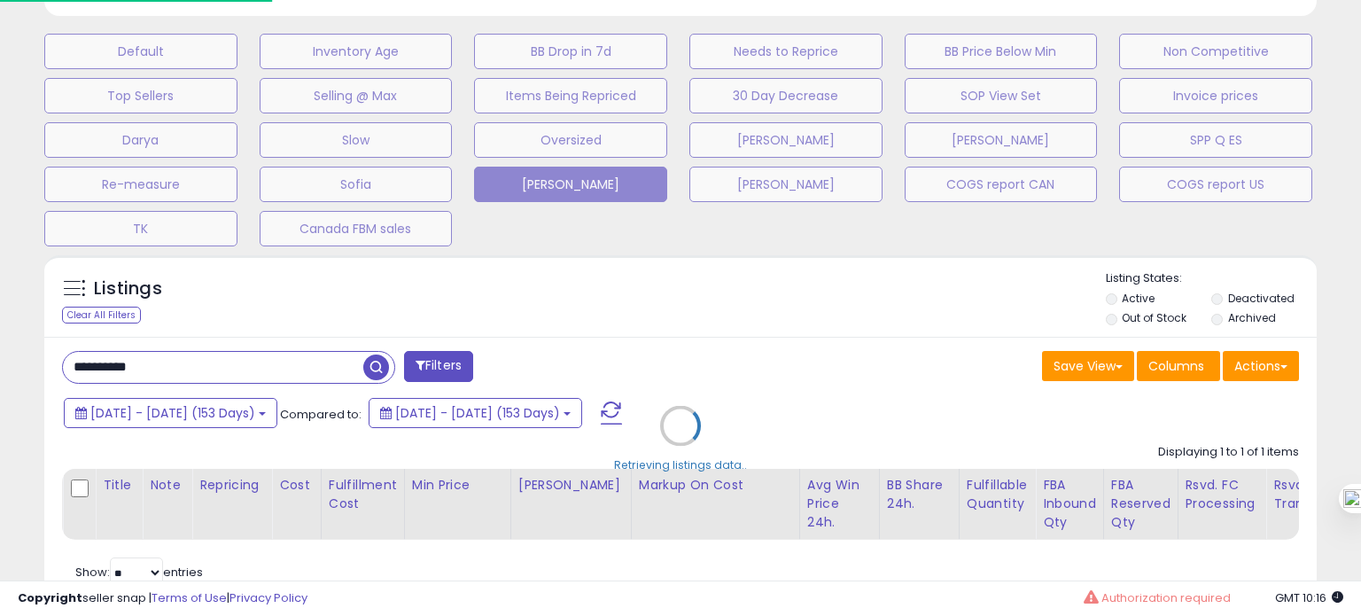
scroll to position [362, 737]
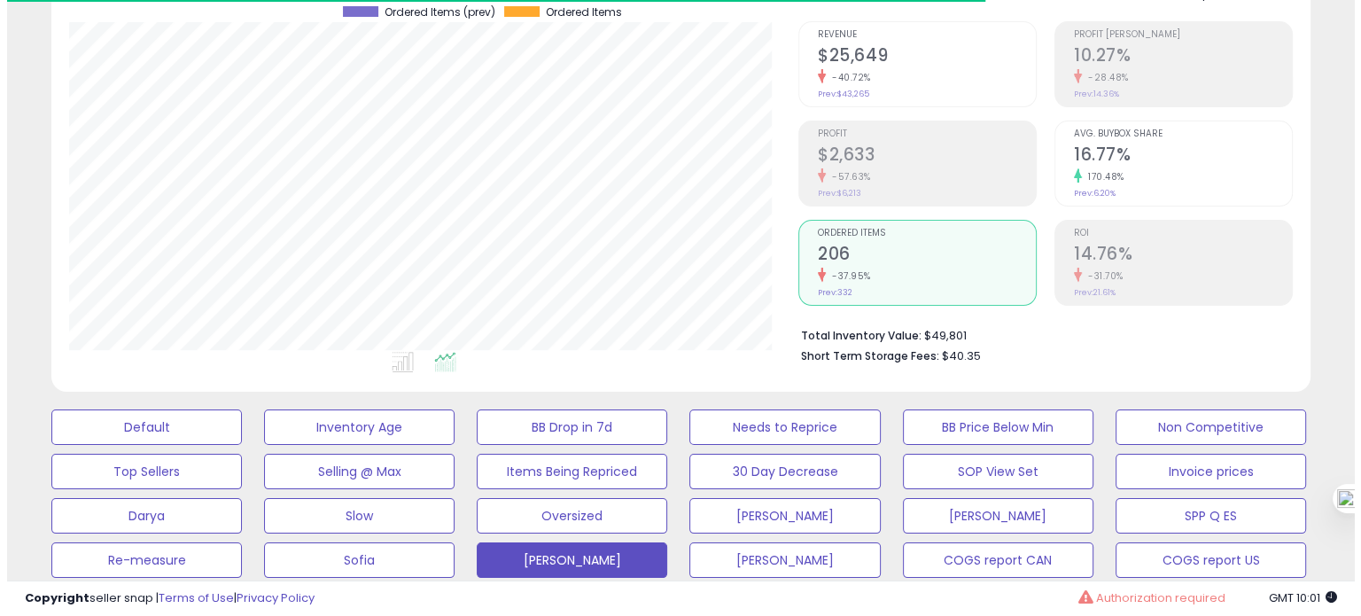
scroll to position [148, 0]
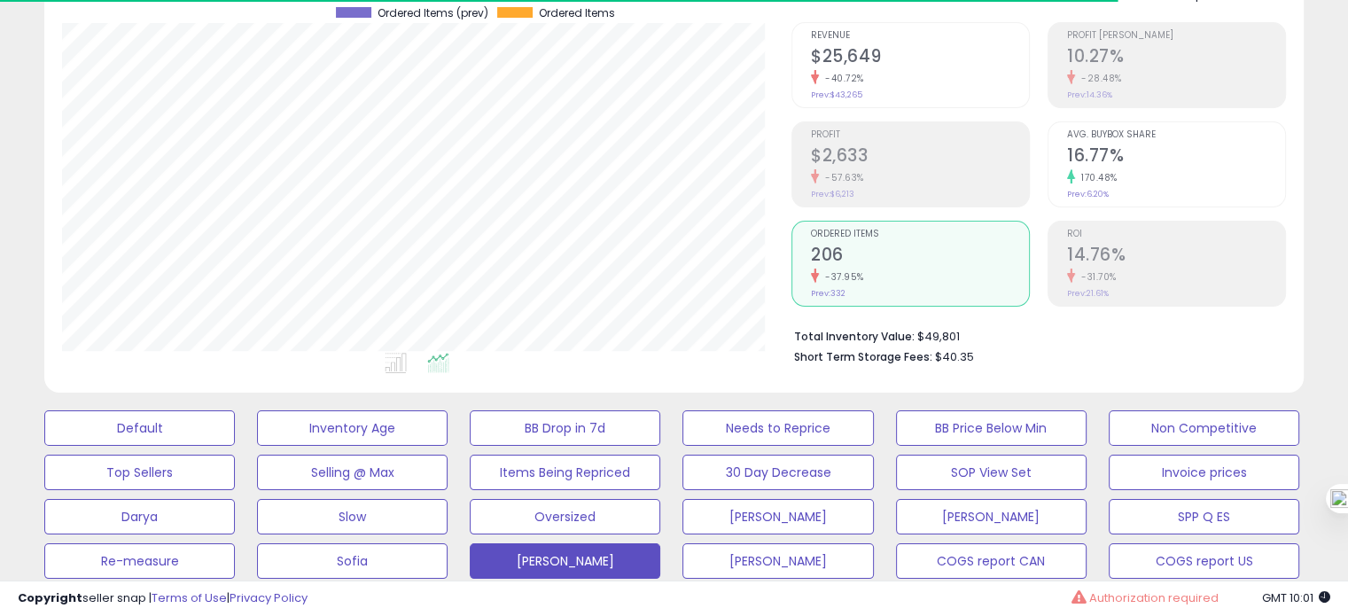
click at [1104, 162] on h2 "16.77%" at bounding box center [1176, 157] width 218 height 24
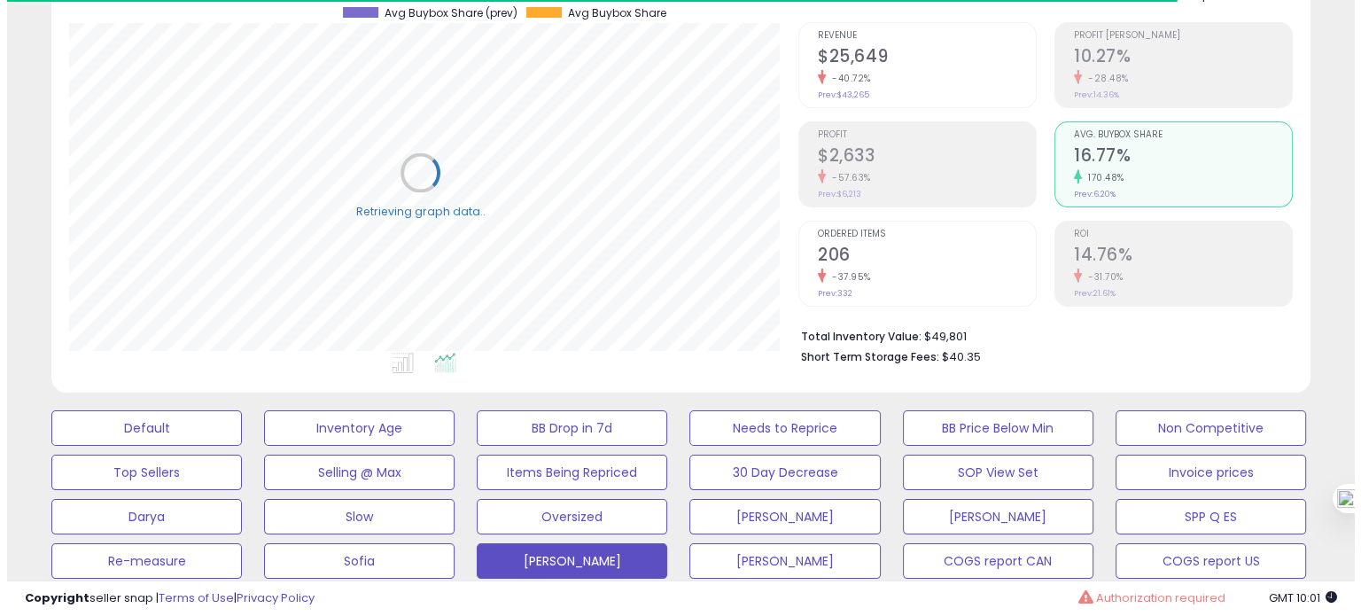
scroll to position [885781, 885415]
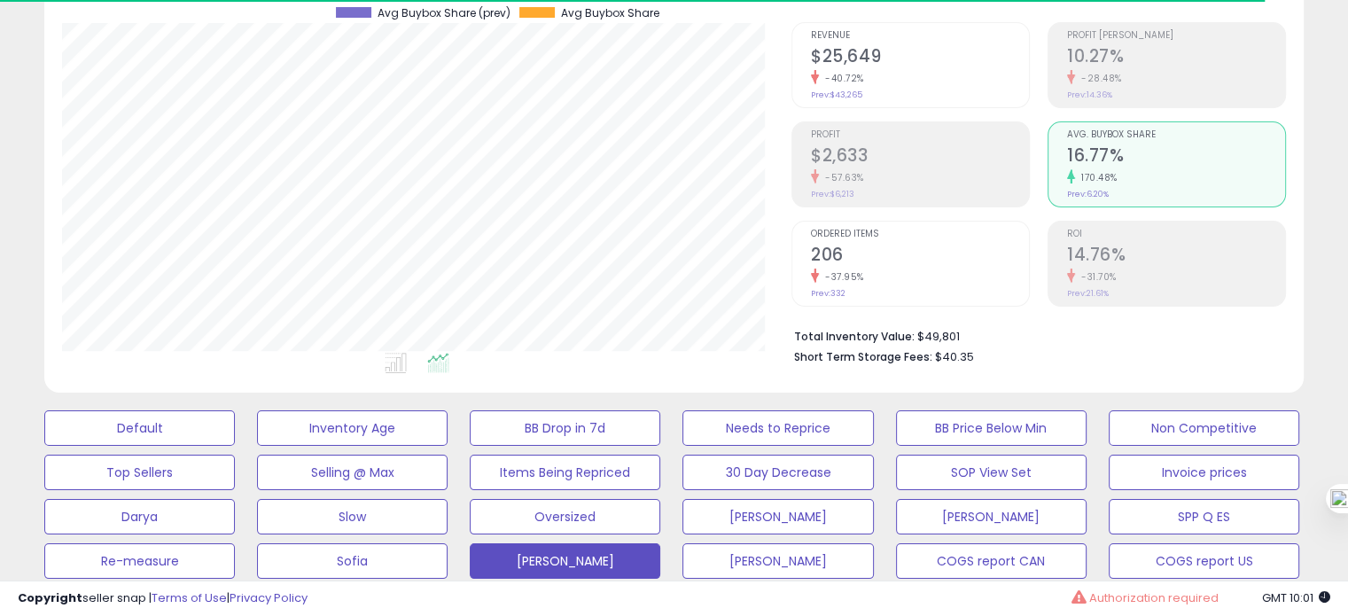
click at [885, 258] on h2 "206" at bounding box center [920, 257] width 218 height 24
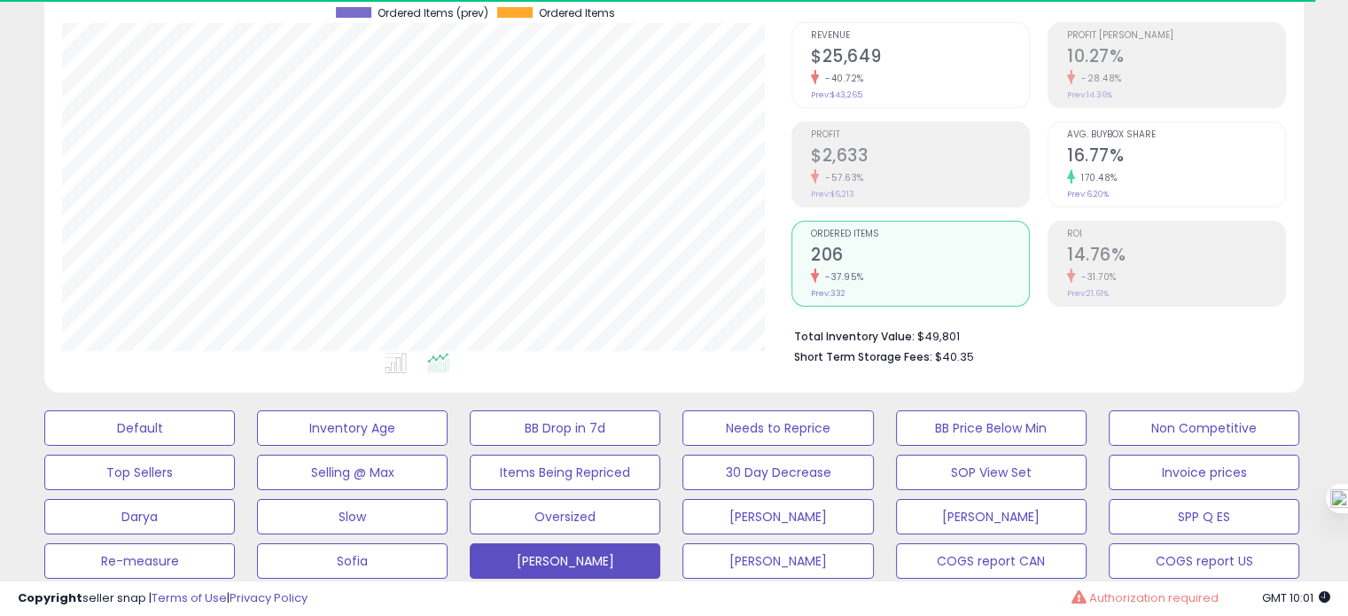
click at [1109, 145] on h2 "16.77%" at bounding box center [1176, 157] width 218 height 24
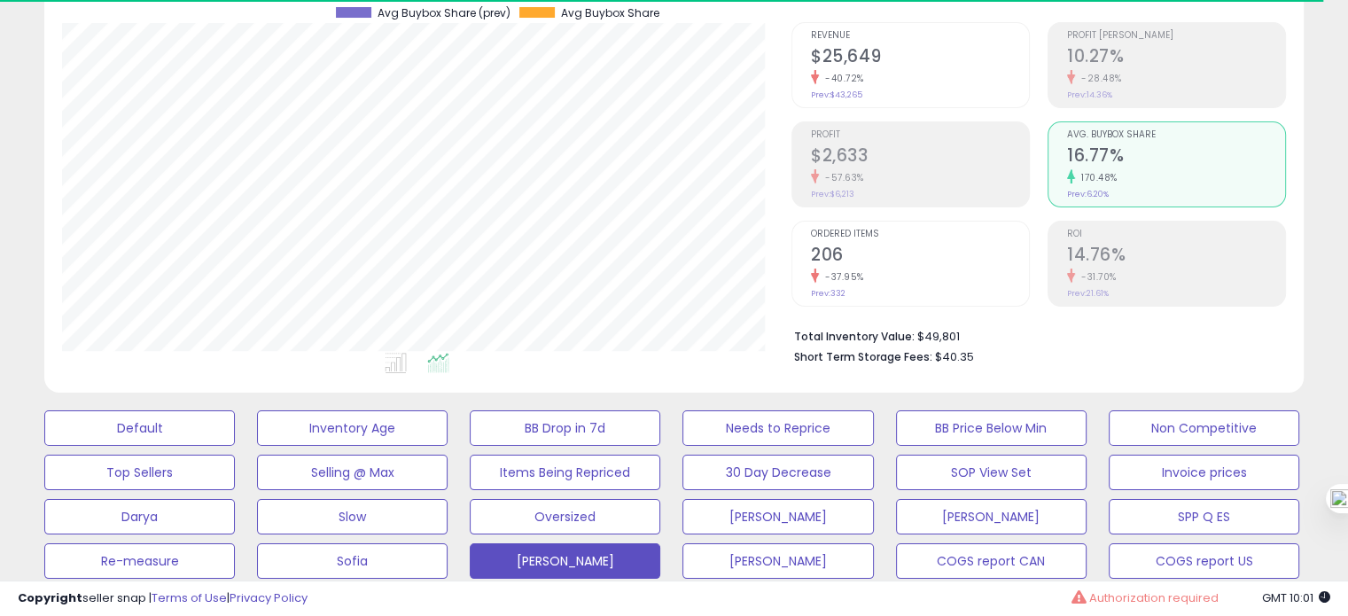
click at [904, 265] on h2 "206" at bounding box center [920, 257] width 218 height 24
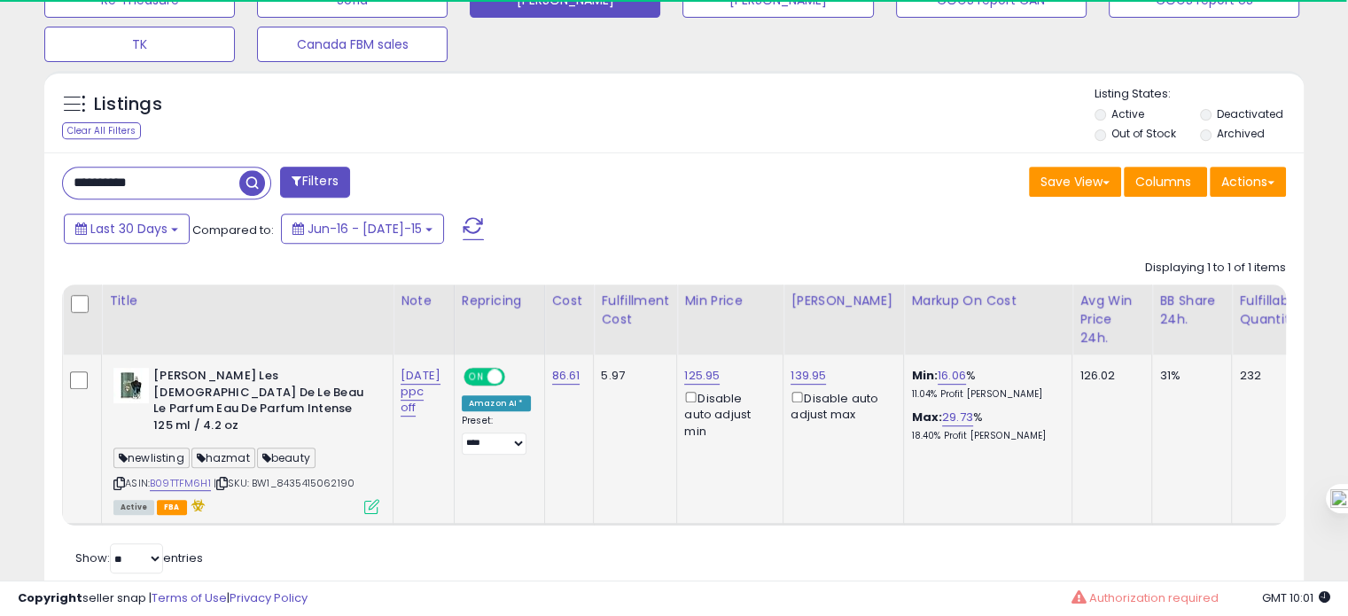
scroll to position [751, 0]
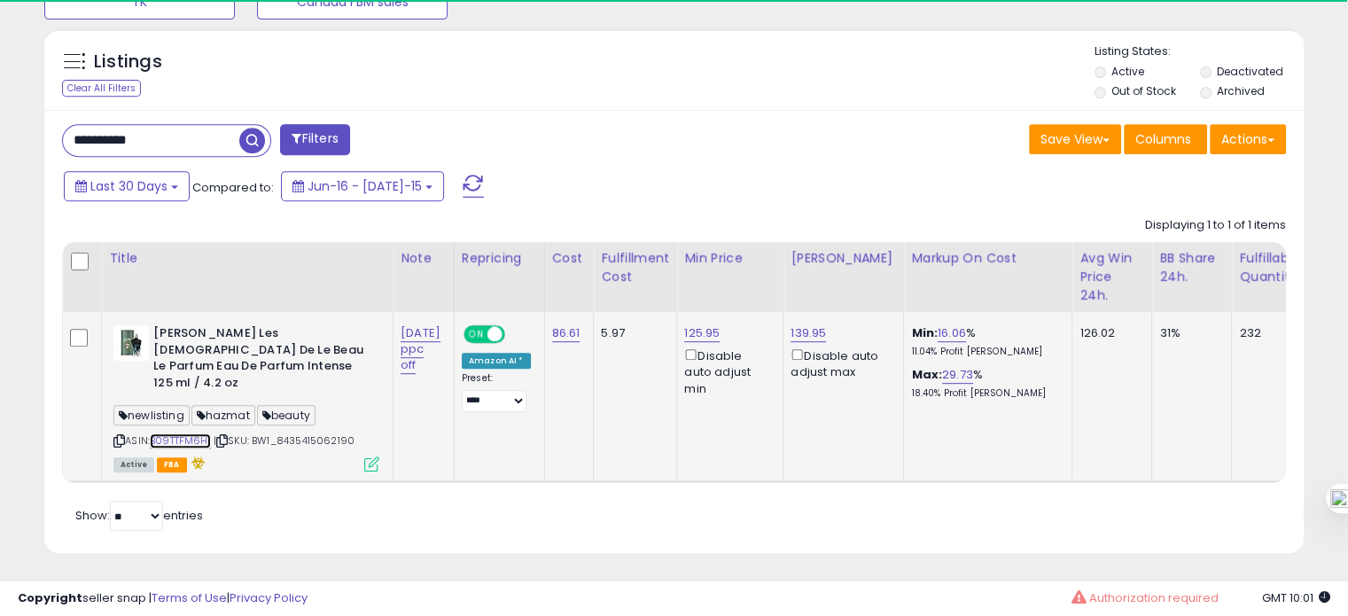
click at [199, 433] on link "B09TTFM6H1" at bounding box center [180, 440] width 61 height 15
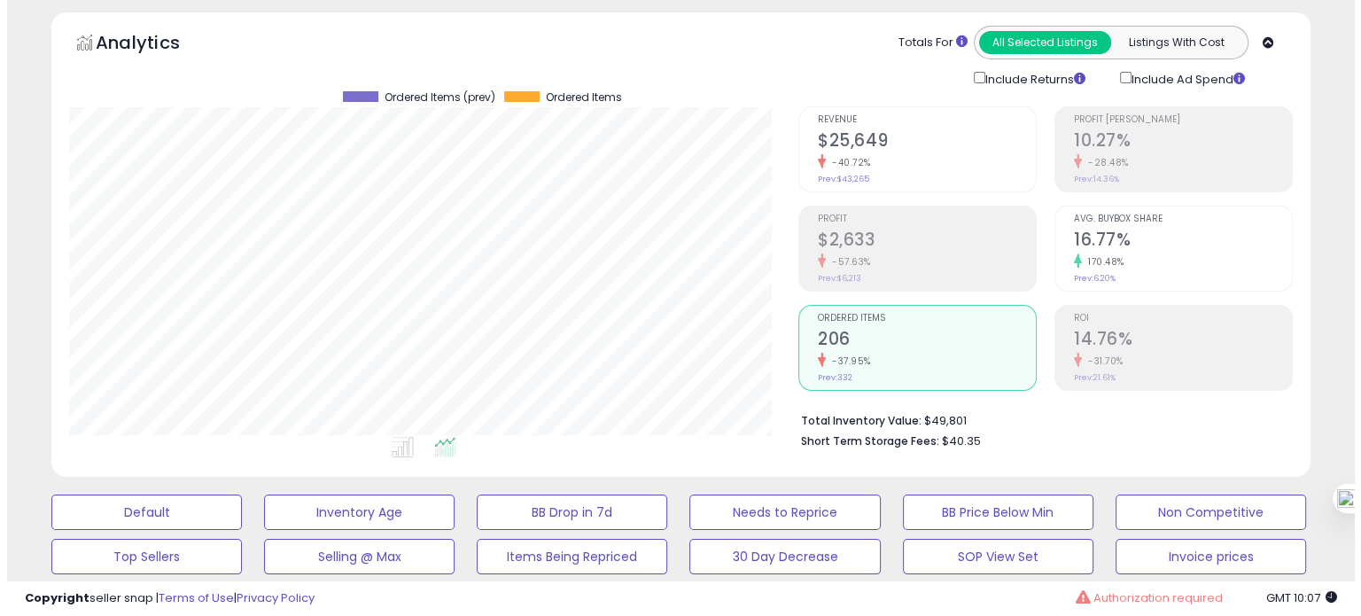
scroll to position [66, 0]
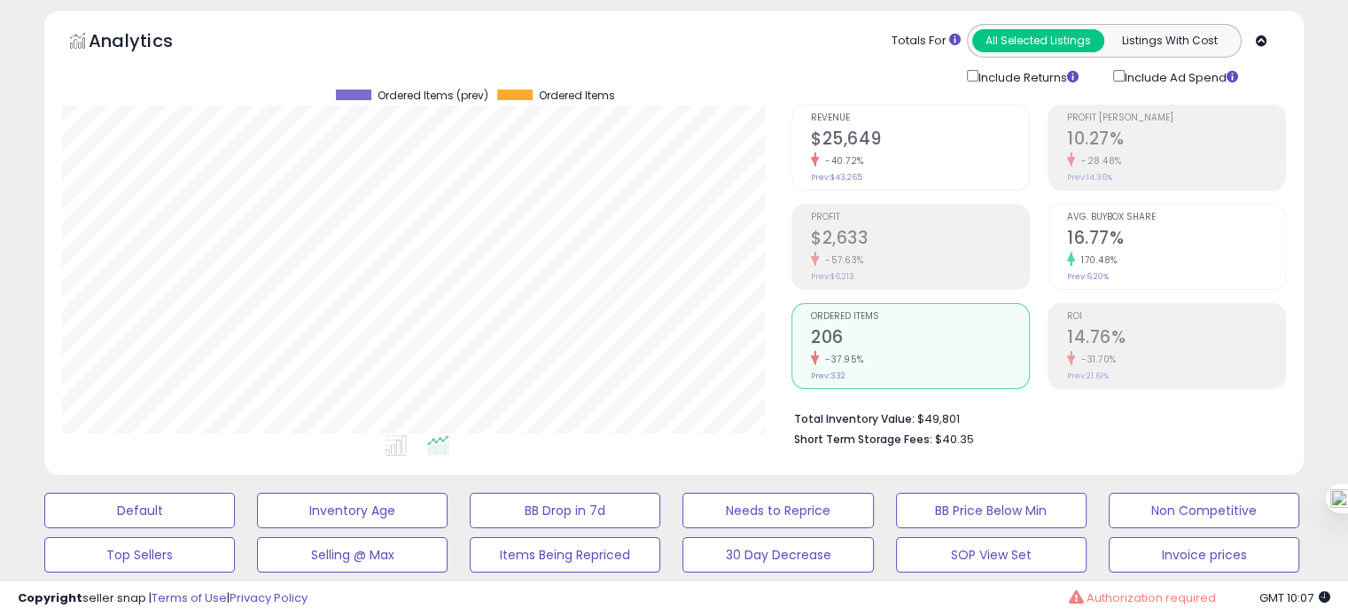
click at [1106, 241] on h2 "16.77%" at bounding box center [1176, 240] width 218 height 24
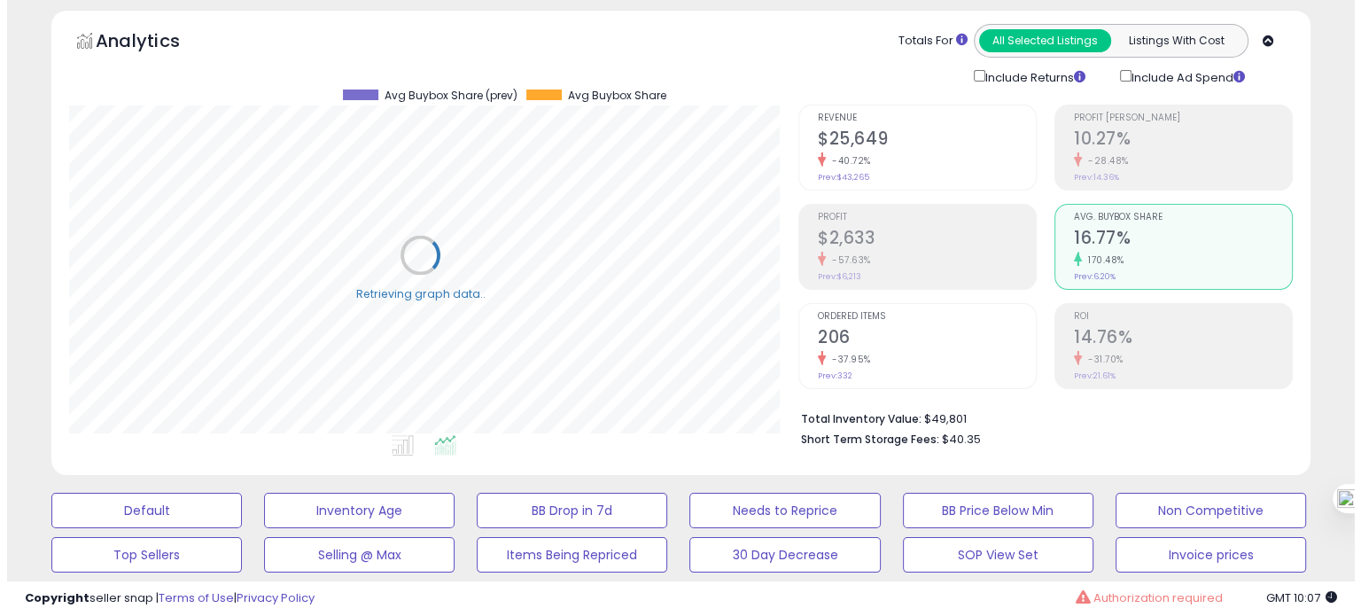
scroll to position [885781, 885415]
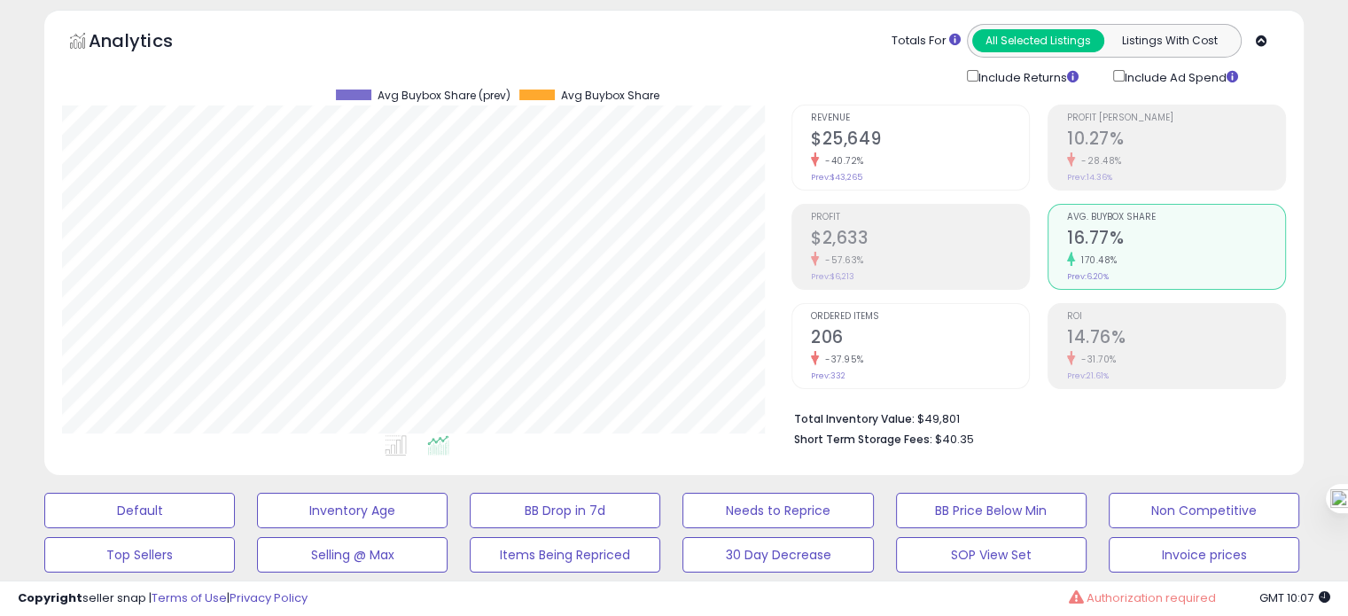
click at [902, 327] on h2 "206" at bounding box center [920, 339] width 218 height 24
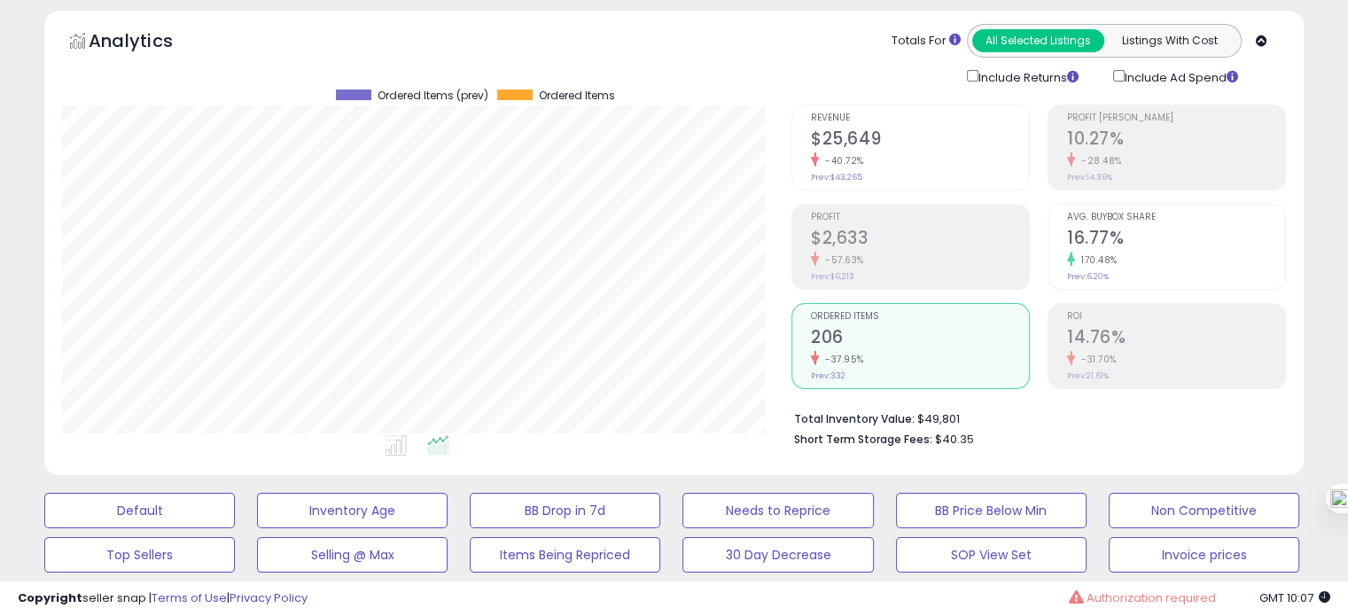
click at [1094, 333] on h2 "14.76%" at bounding box center [1176, 339] width 218 height 24
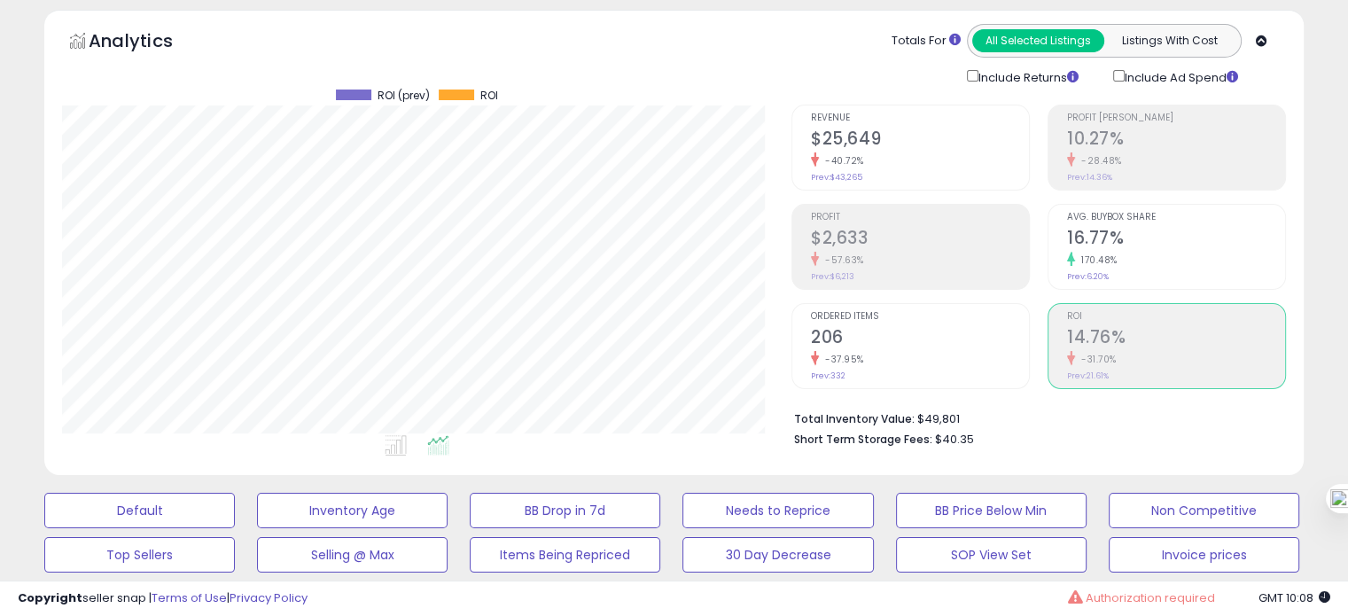
click at [963, 322] on div "Ordered Items 206 -37.95% Prev: 332" at bounding box center [920, 344] width 218 height 80
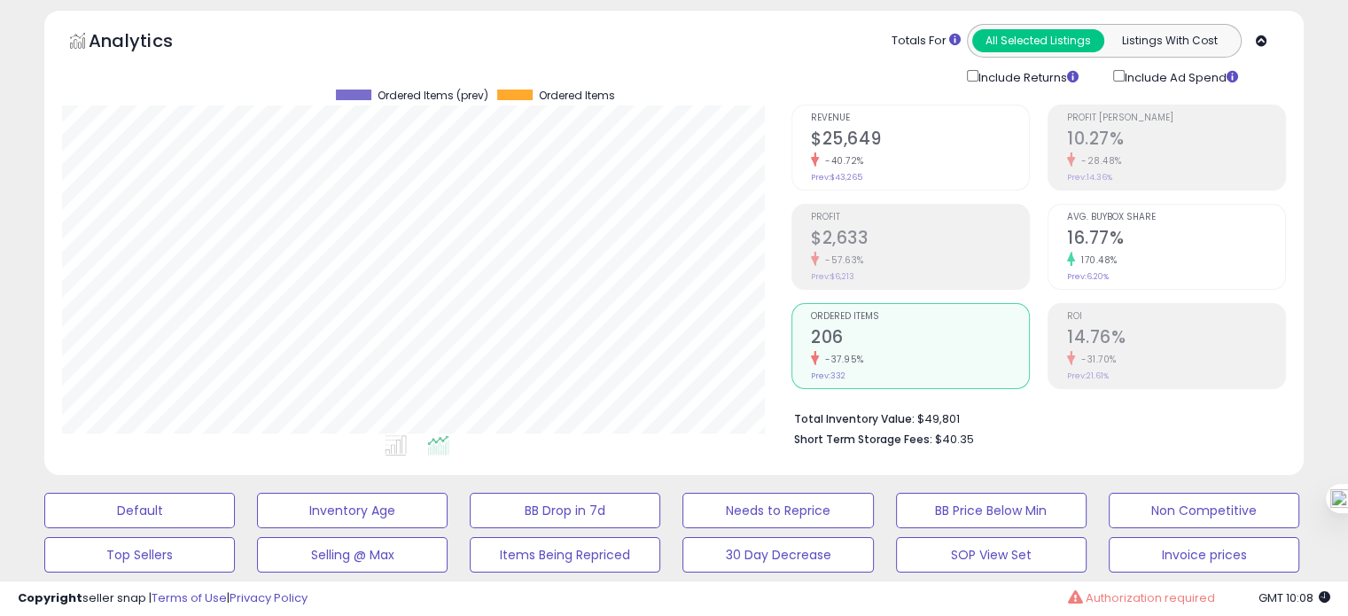
click at [1143, 345] on h2 "14.76%" at bounding box center [1176, 339] width 218 height 24
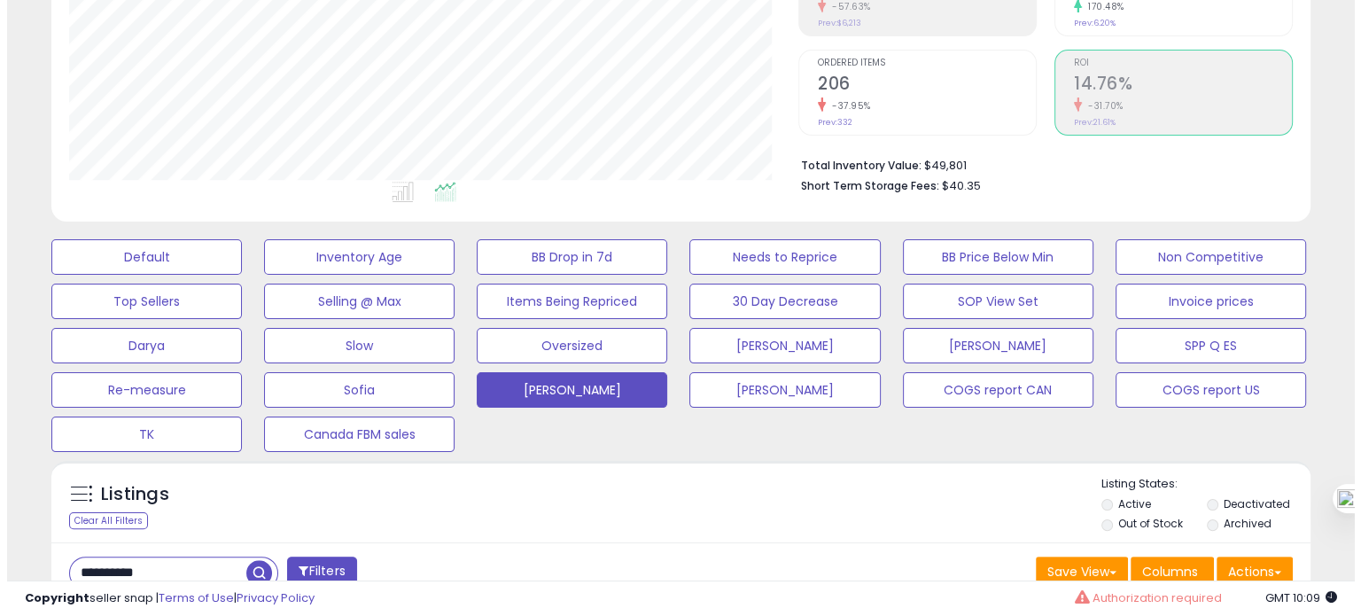
scroll to position [325, 0]
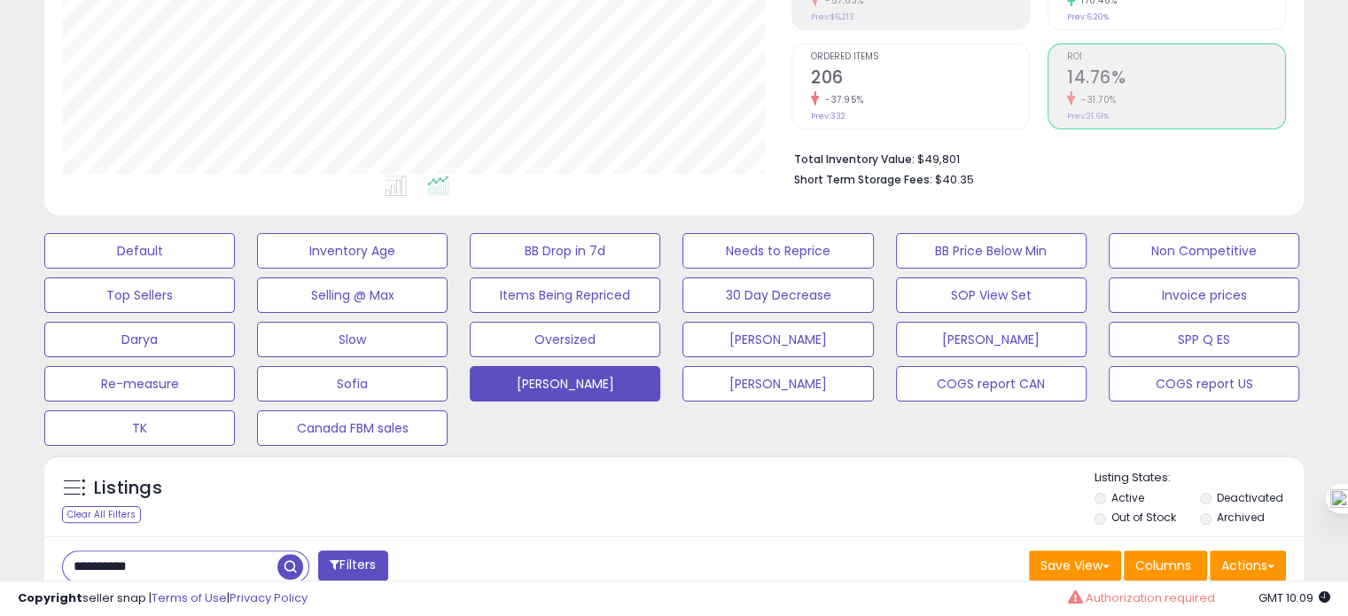
click at [145, 559] on input "**********" at bounding box center [170, 566] width 214 height 31
paste input "text"
click at [145, 559] on input "**********" at bounding box center [211, 566] width 297 height 31
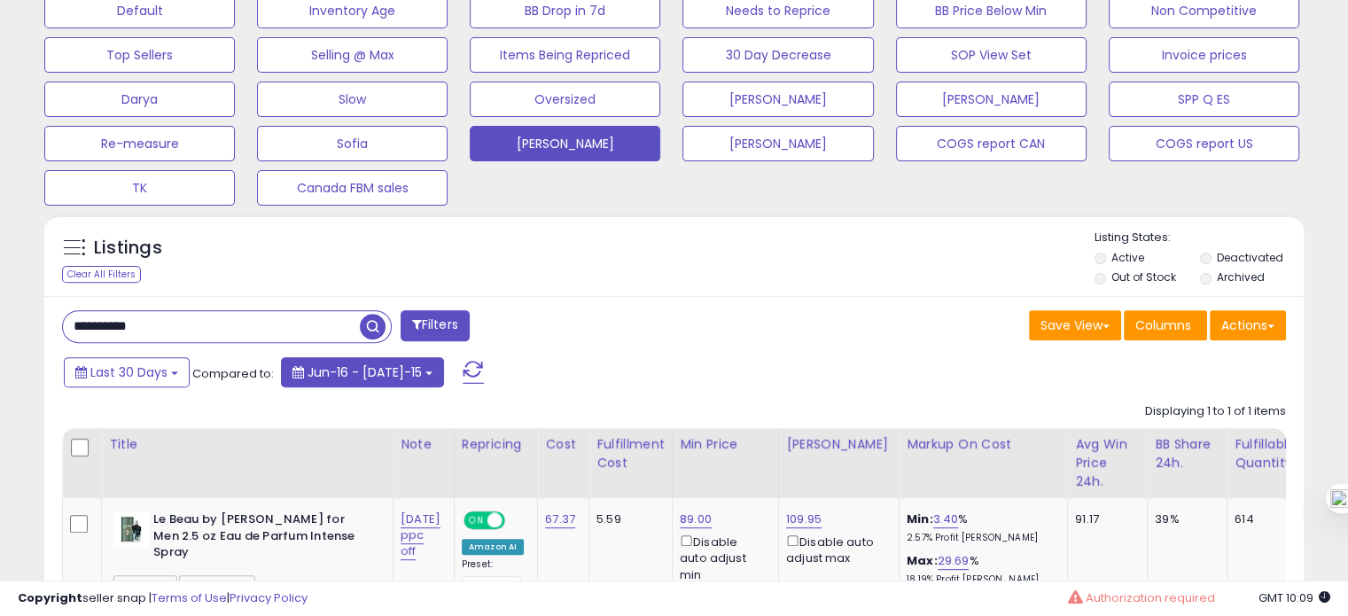
scroll to position [598, 0]
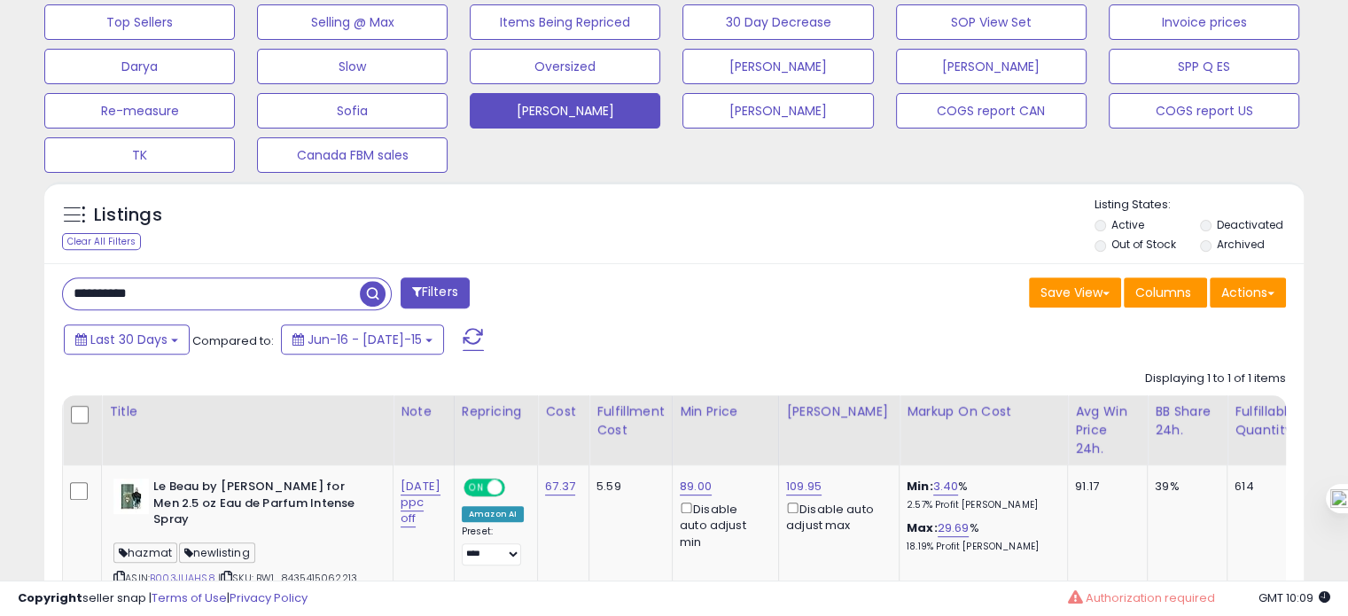
click at [372, 296] on span "button" at bounding box center [373, 294] width 26 height 26
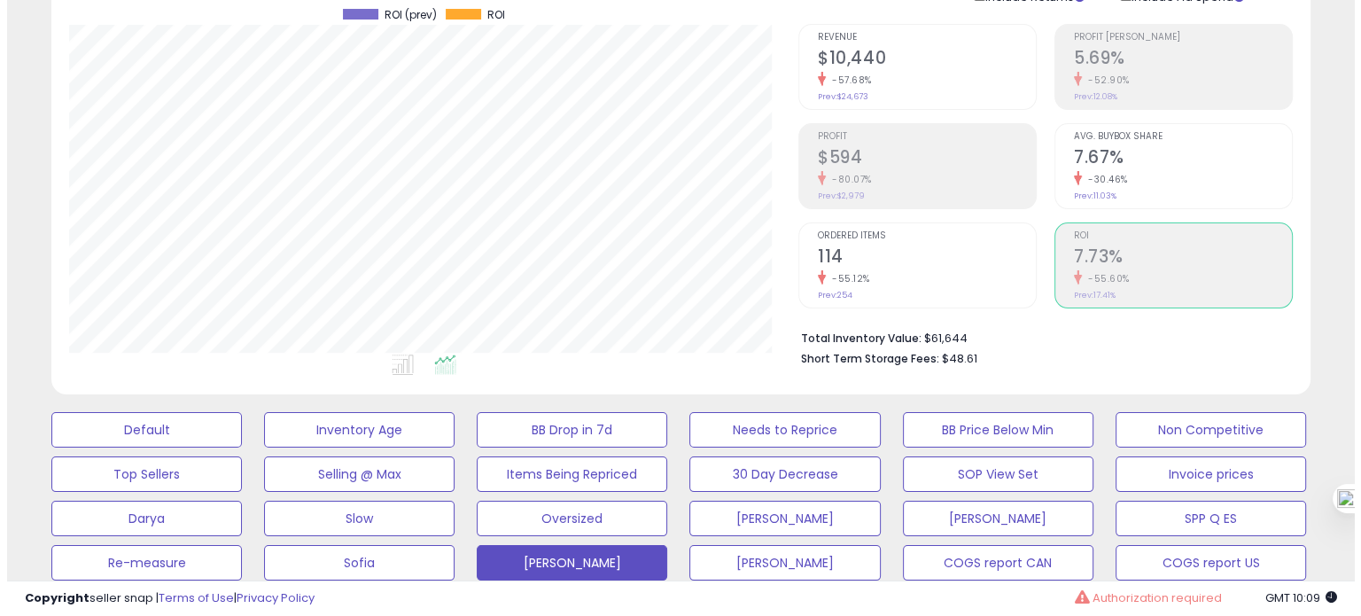
scroll to position [145, 0]
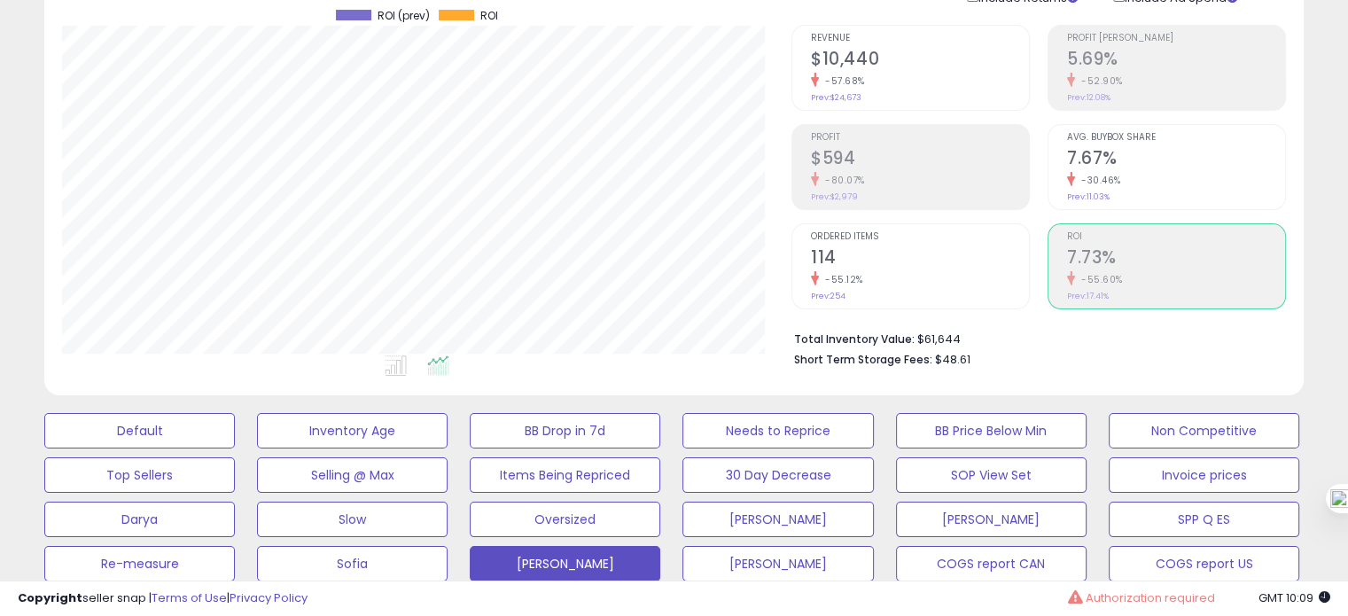
click at [879, 247] on h2 "114" at bounding box center [920, 259] width 218 height 24
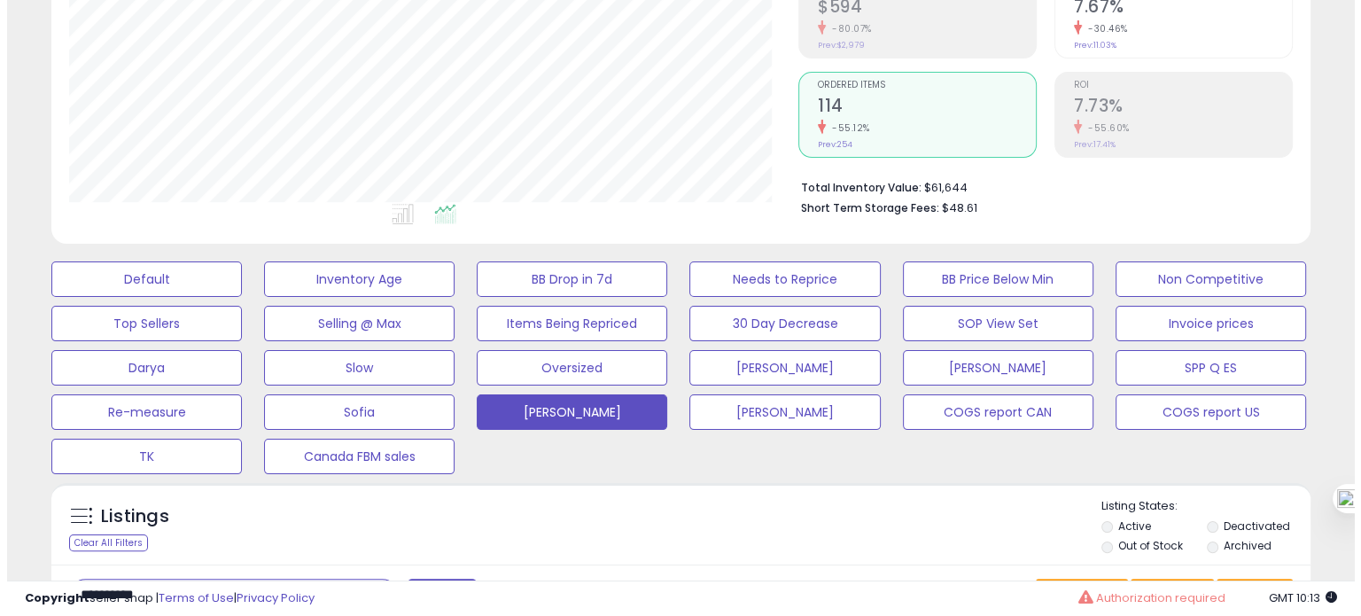
scroll to position [0, 0]
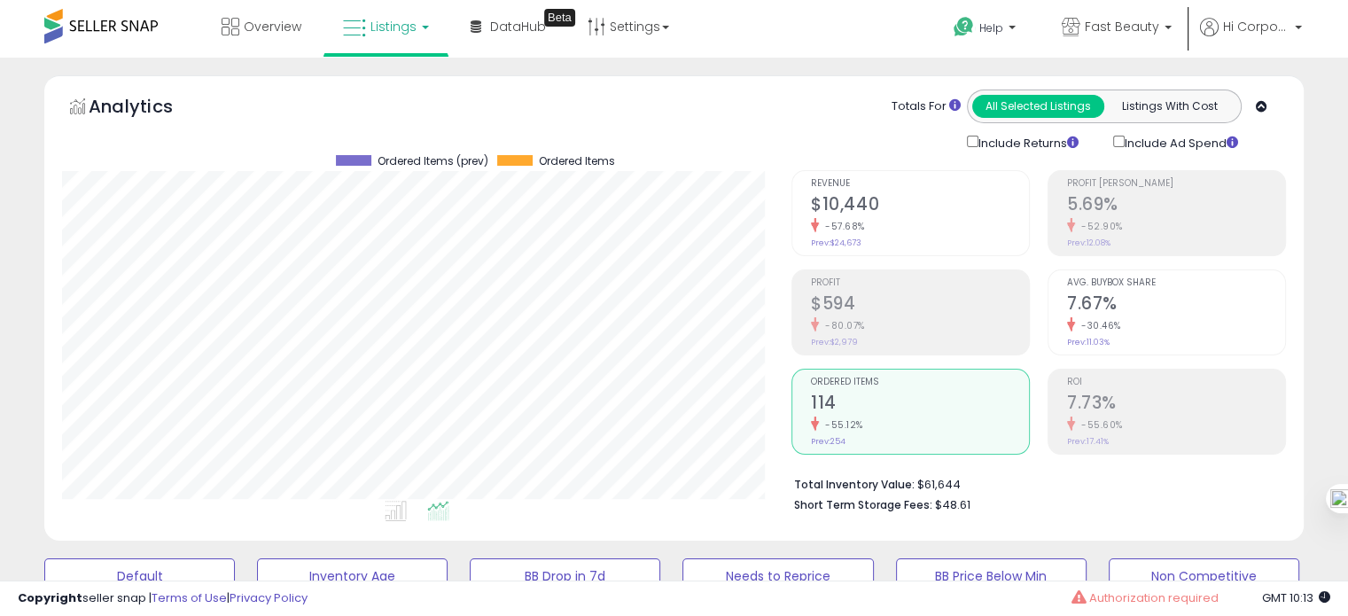
click at [1177, 317] on div "-30.46%" at bounding box center [1176, 325] width 218 height 17
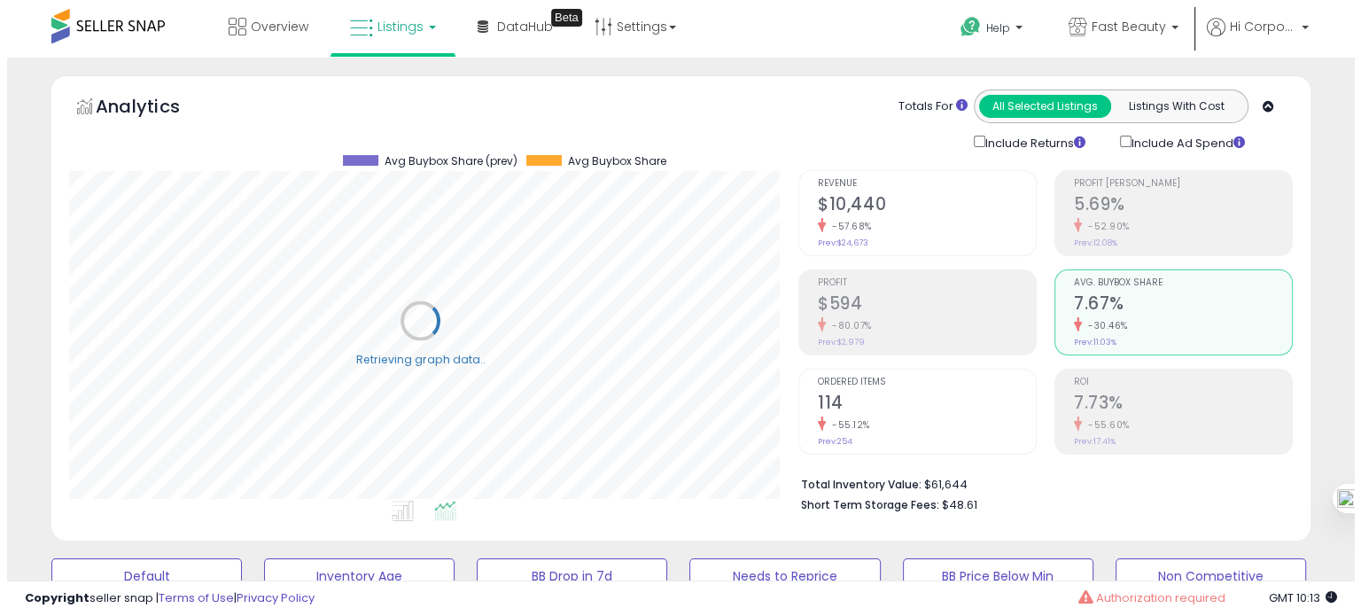
scroll to position [885781, 885415]
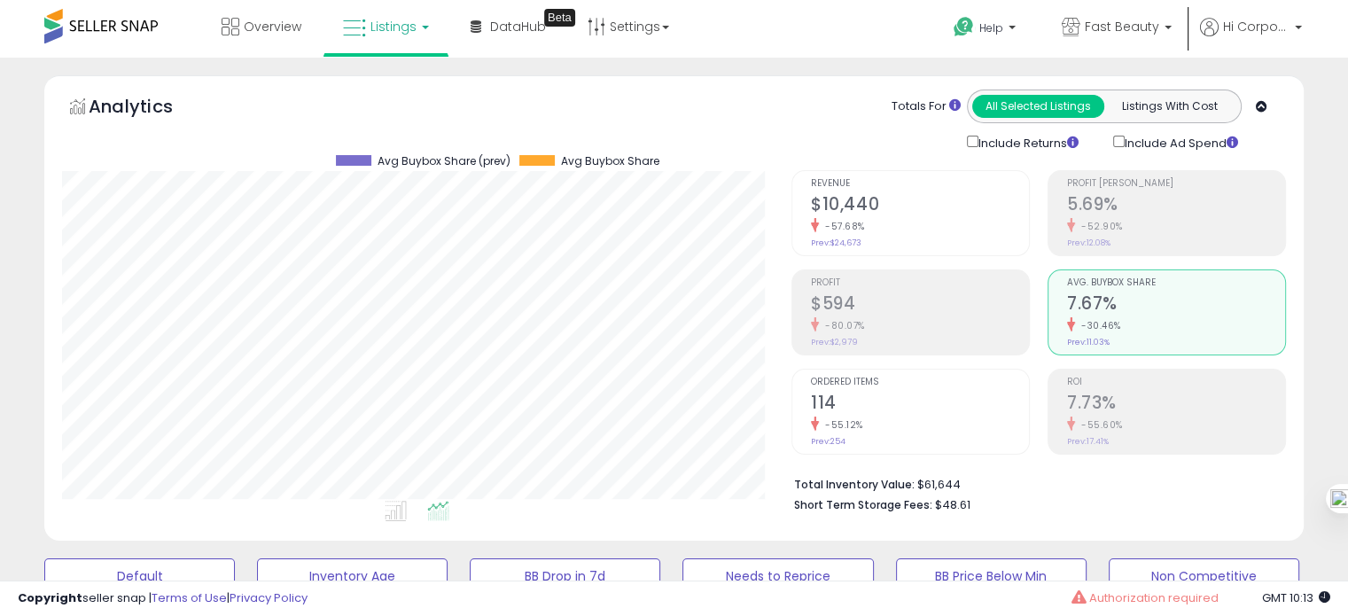
click at [861, 416] on div "-55.12%" at bounding box center [920, 424] width 218 height 17
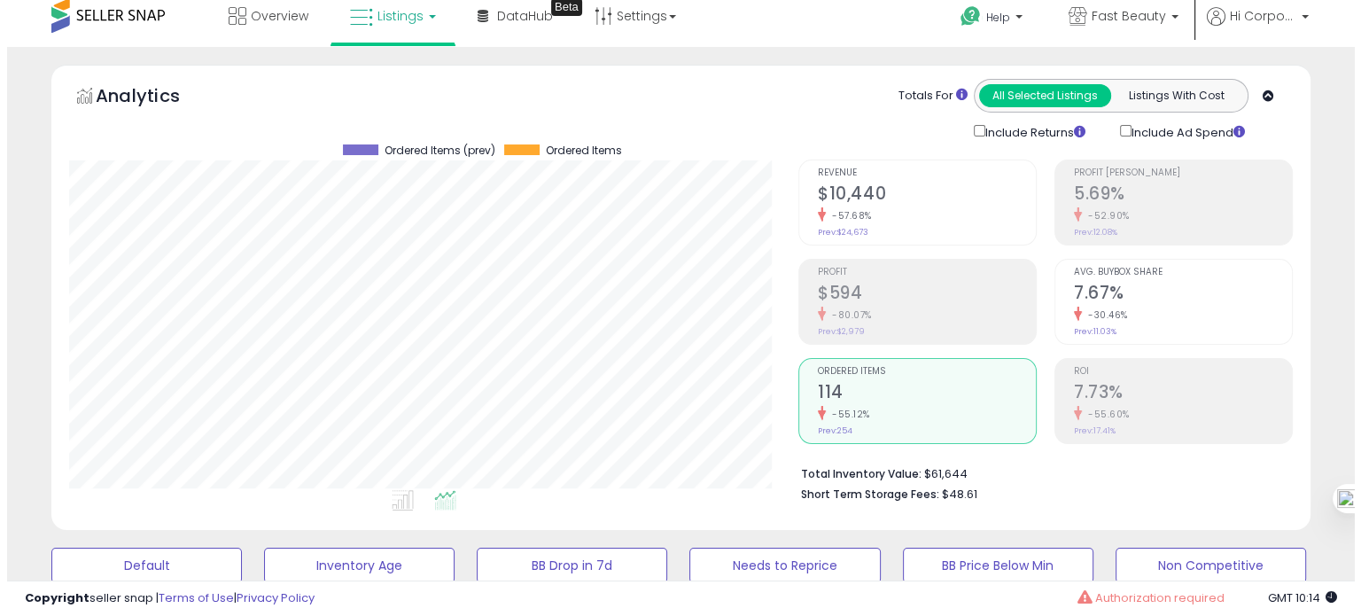
scroll to position [11, 0]
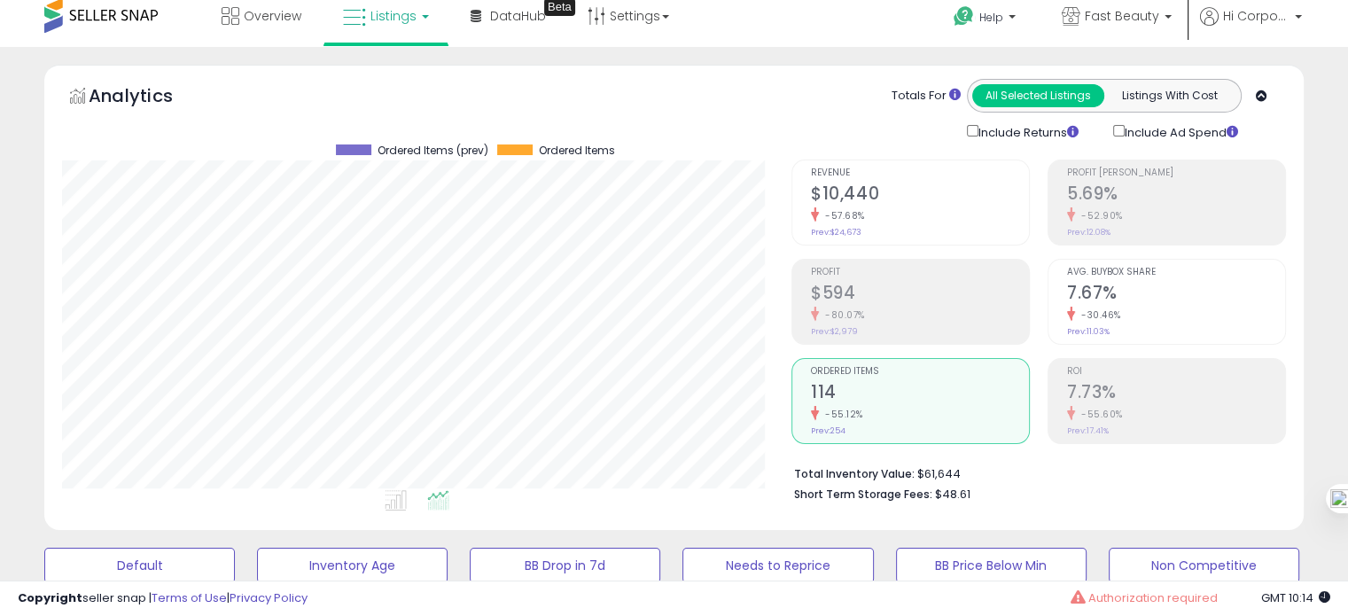
click at [1098, 315] on small "-30.46%" at bounding box center [1098, 314] width 46 height 13
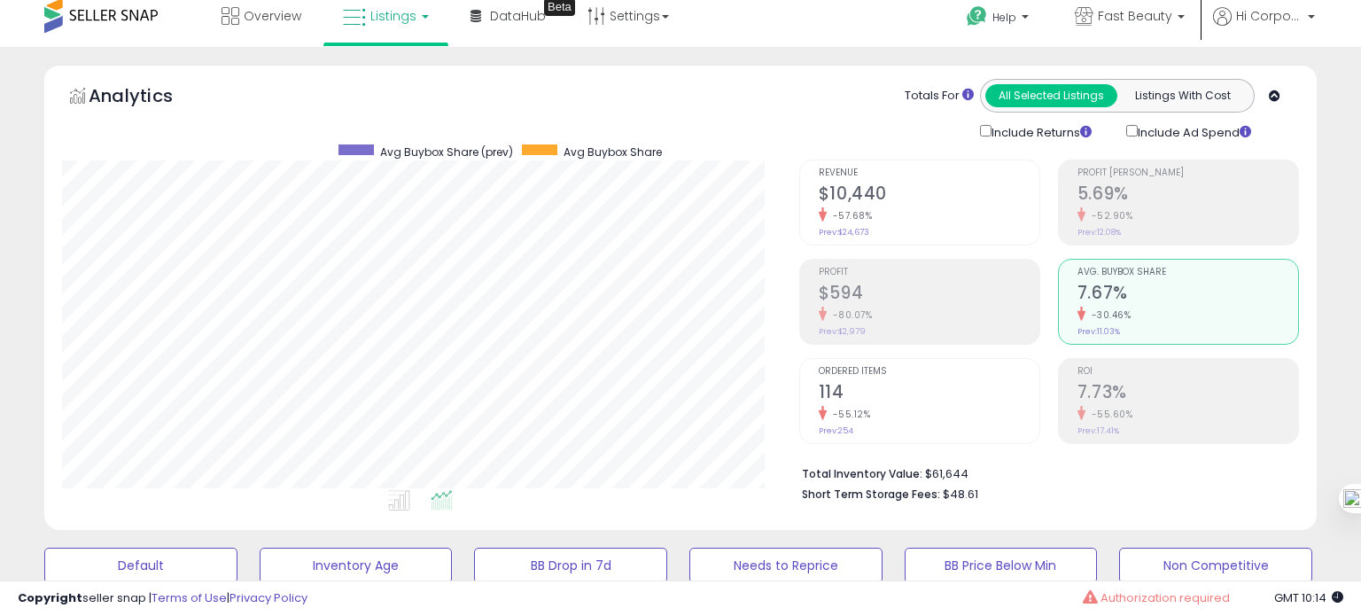
scroll to position [885781, 885415]
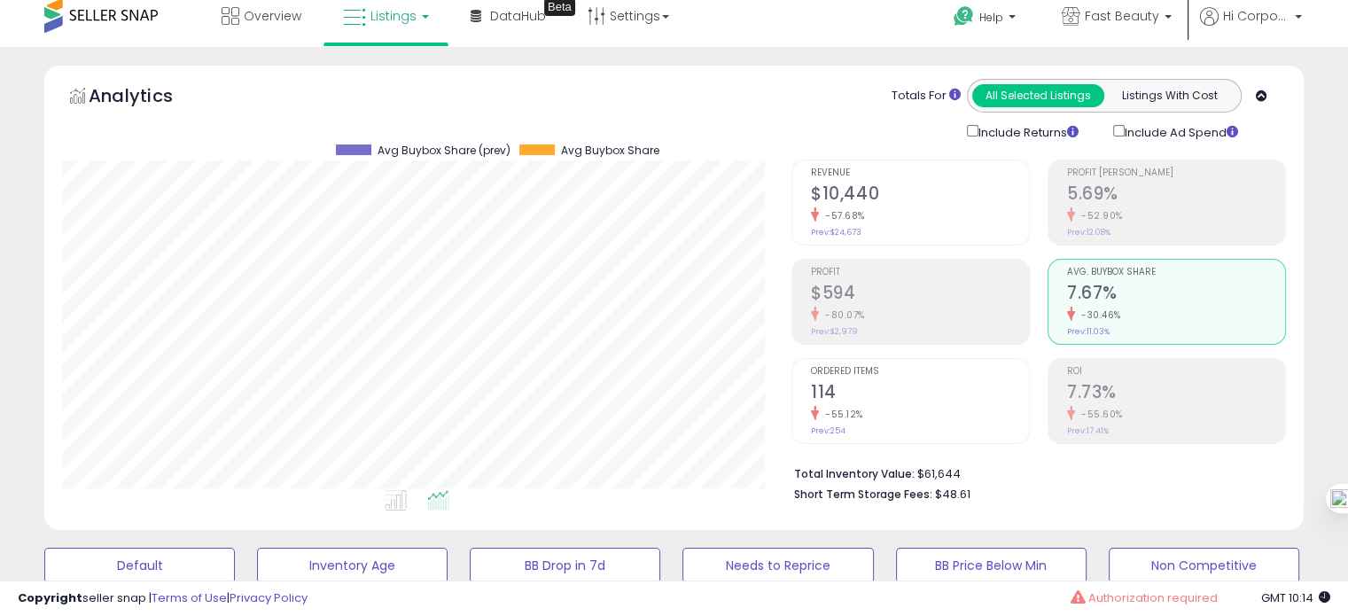
click at [864, 406] on div "-55.12%" at bounding box center [920, 414] width 218 height 17
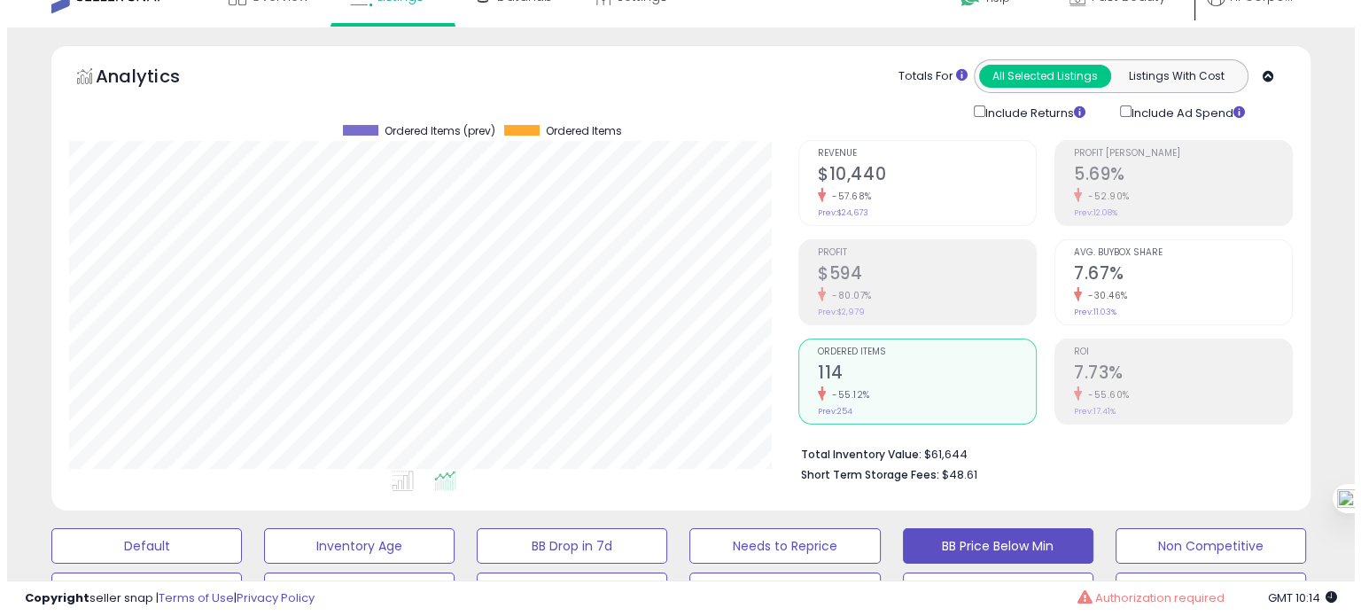
scroll to position [25, 0]
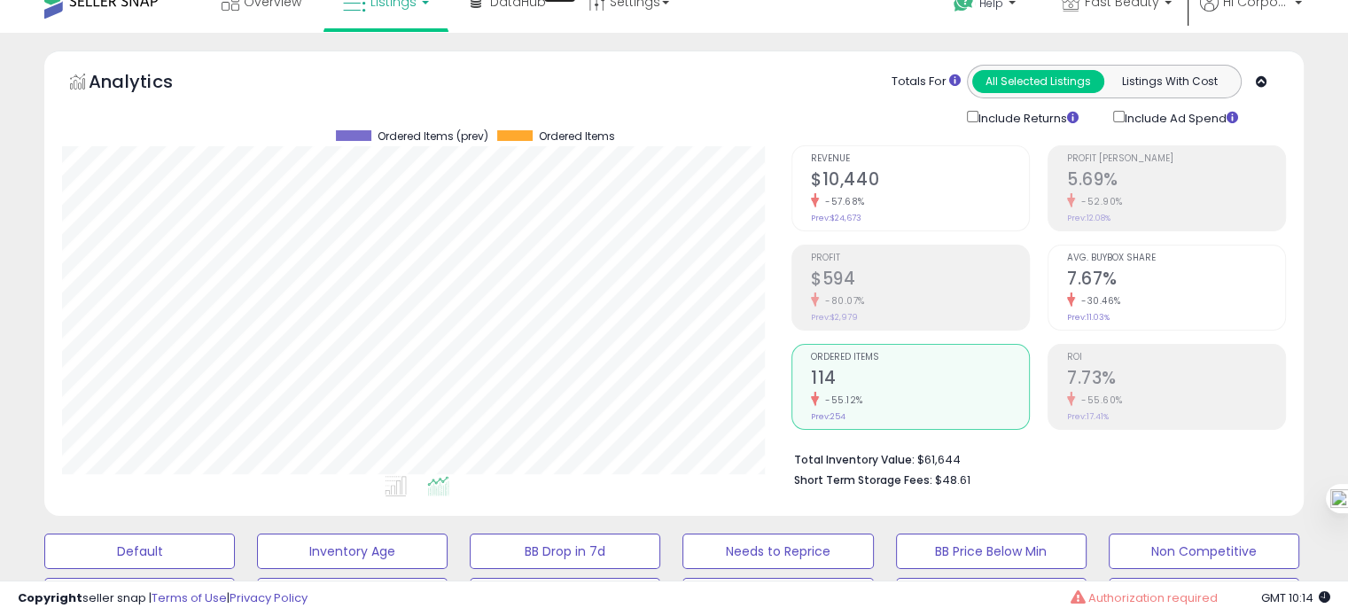
click at [1111, 334] on ul "Profit Margin 5.69% -52.90% Prev: 12.08% Avg. Buybox Share 7.67% -30.46% Prev: …" at bounding box center [1166, 287] width 238 height 284
click at [1128, 304] on div "-30.46%" at bounding box center [1176, 300] width 218 height 17
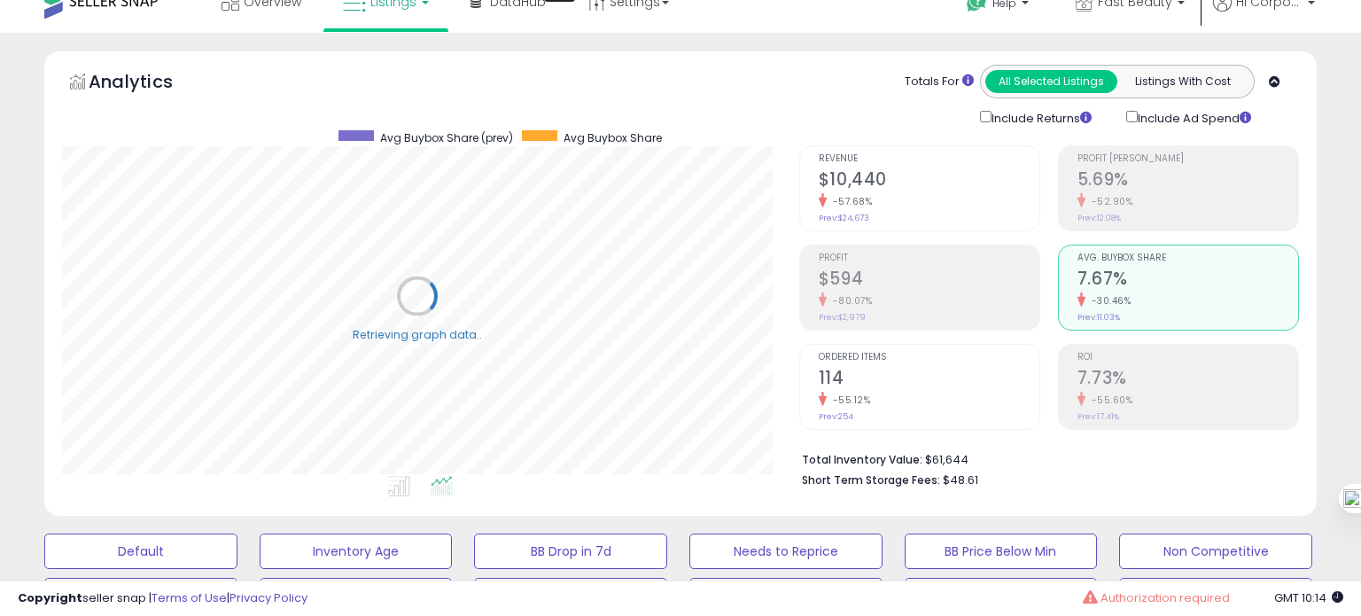
scroll to position [885781, 885415]
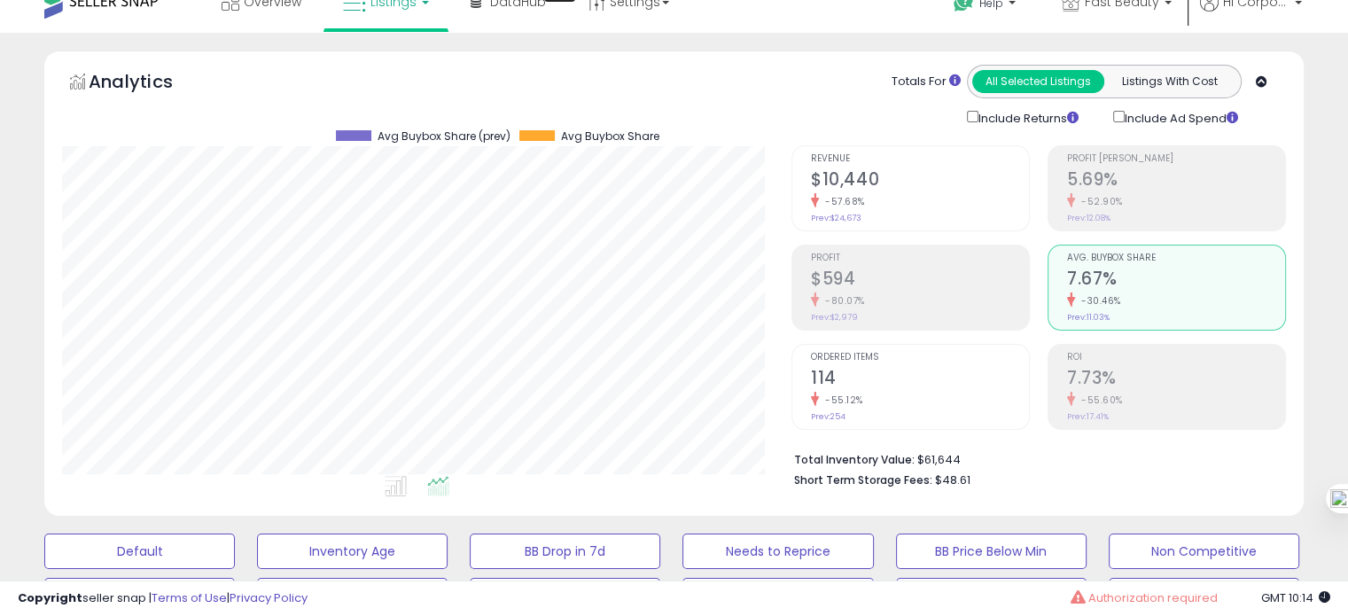
click at [975, 359] on span "Ordered Items" at bounding box center [920, 358] width 218 height 10
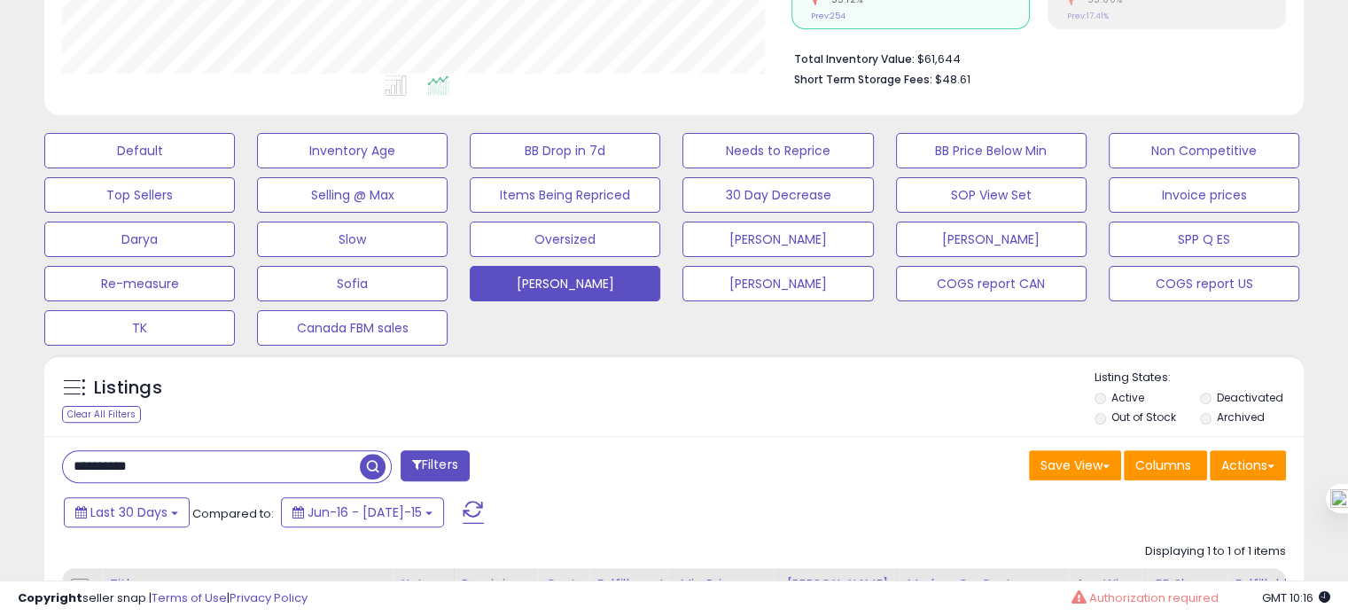
scroll to position [441, 0]
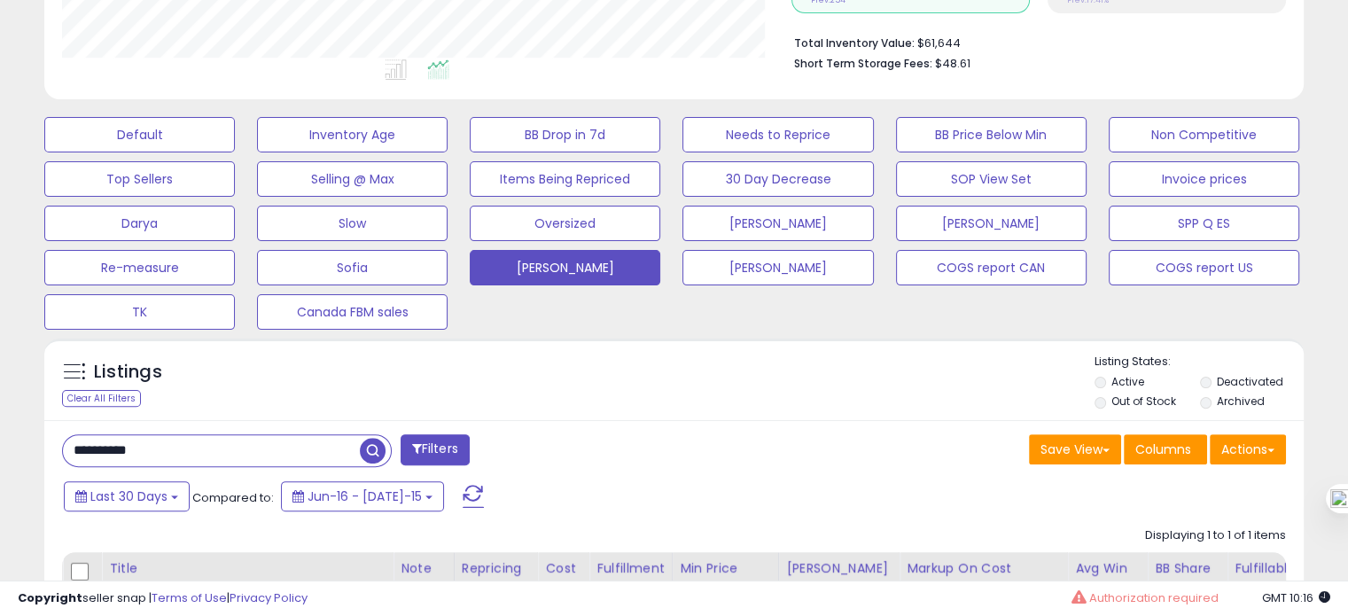
click at [132, 463] on input "**********" at bounding box center [211, 450] width 297 height 31
paste input "text"
click at [132, 463] on input "**********" at bounding box center [211, 450] width 297 height 31
type input "**********"
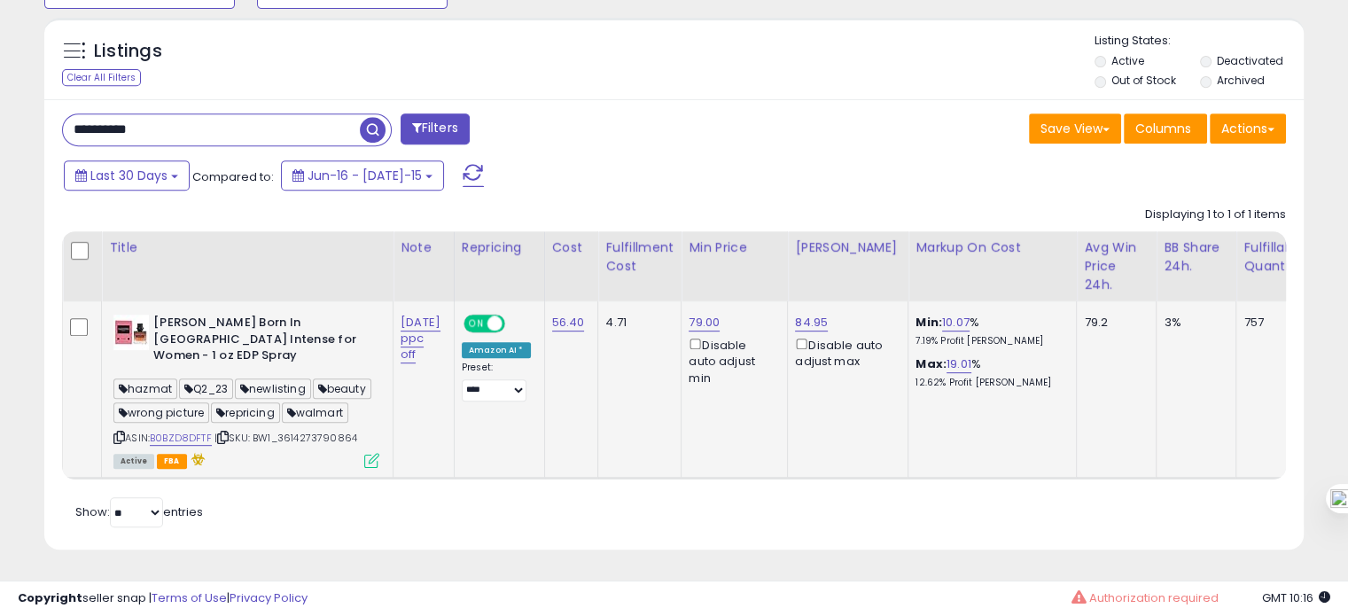
scroll to position [782, 0]
click at [192, 431] on link "B0BZD8DFTF" at bounding box center [181, 438] width 62 height 15
